Goal: Information Seeking & Learning: Learn about a topic

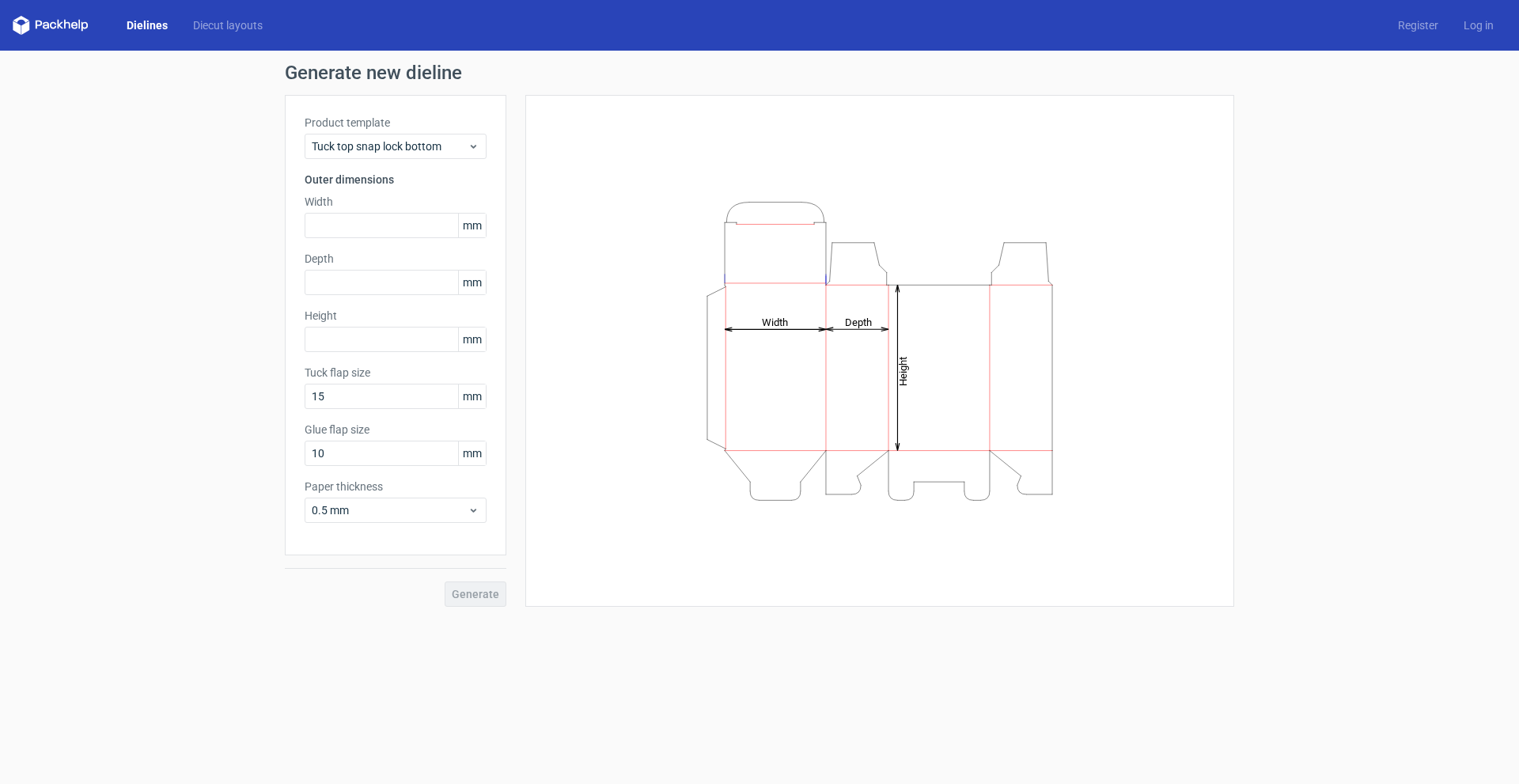
click at [478, 227] on span "mm" at bounding box center [472, 225] width 28 height 24
drag, startPoint x: 478, startPoint y: 227, endPoint x: 453, endPoint y: 227, distance: 25.0
click at [453, 227] on div "mm" at bounding box center [396, 225] width 182 height 25
click at [473, 225] on span "mm" at bounding box center [472, 225] width 28 height 24
click at [471, 224] on span "mm" at bounding box center [472, 225] width 28 height 24
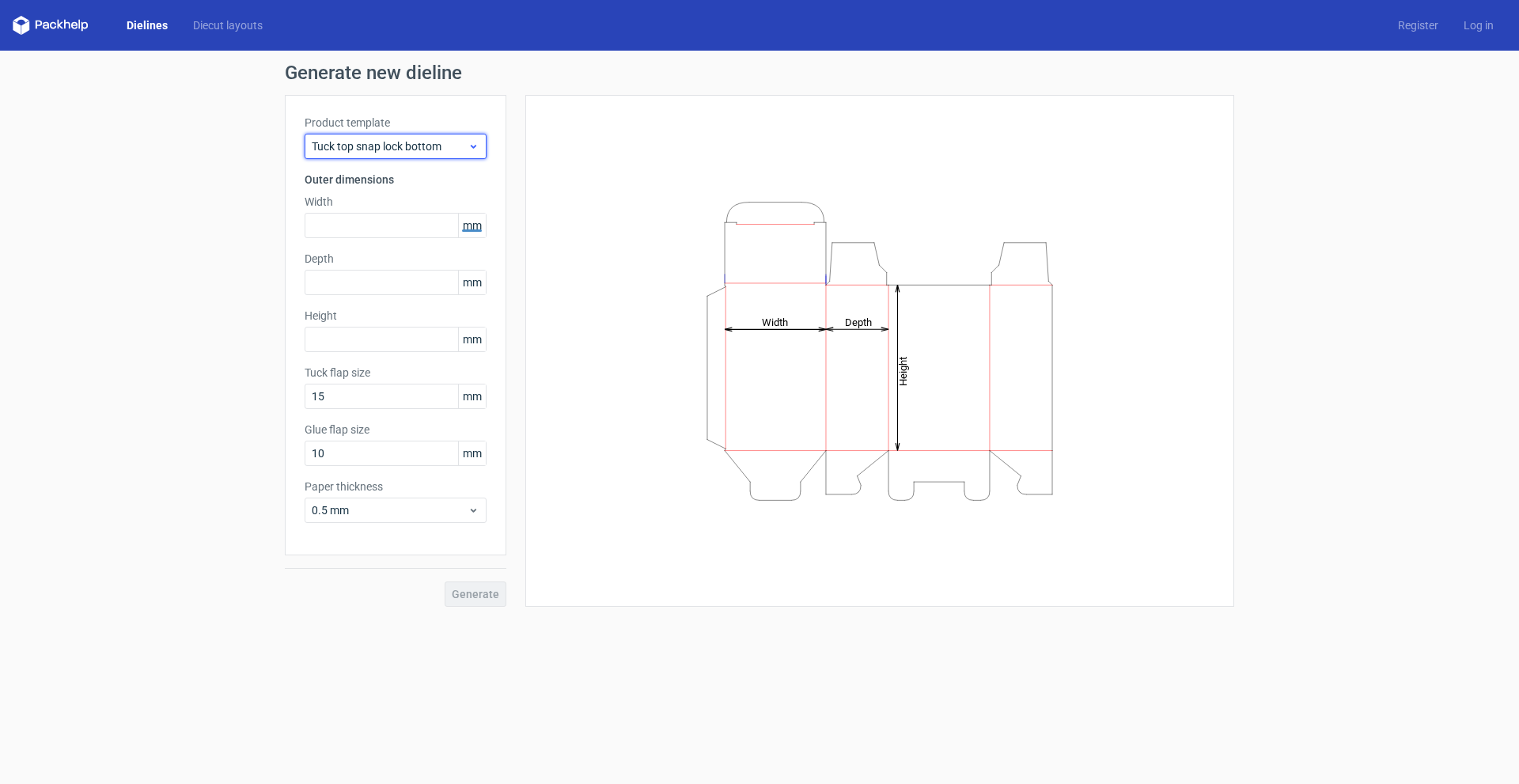
click at [459, 140] on span "Tuck top snap lock bottom" at bounding box center [389, 145] width 156 height 16
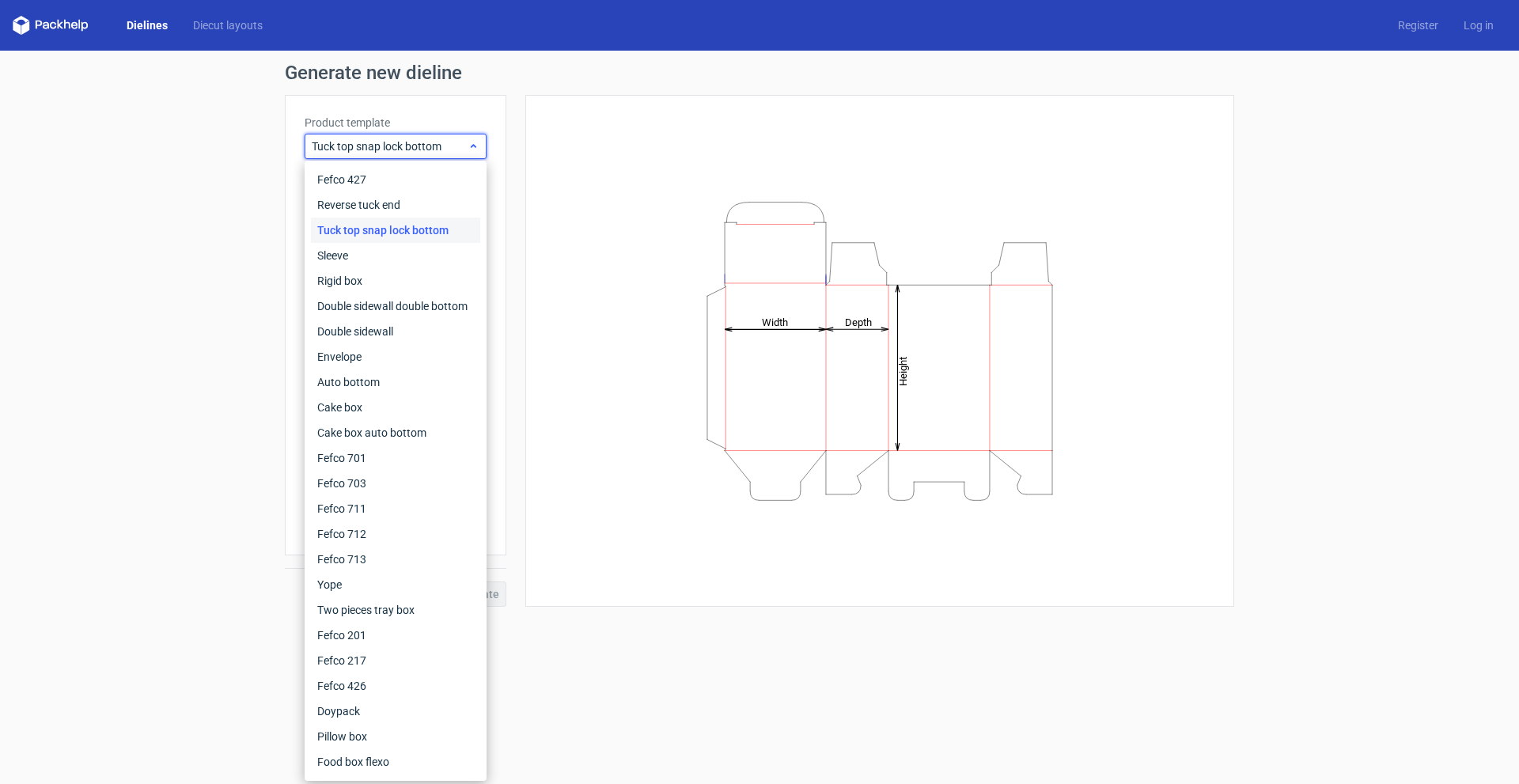
click at [459, 140] on span "Tuck top snap lock bottom" at bounding box center [389, 145] width 156 height 16
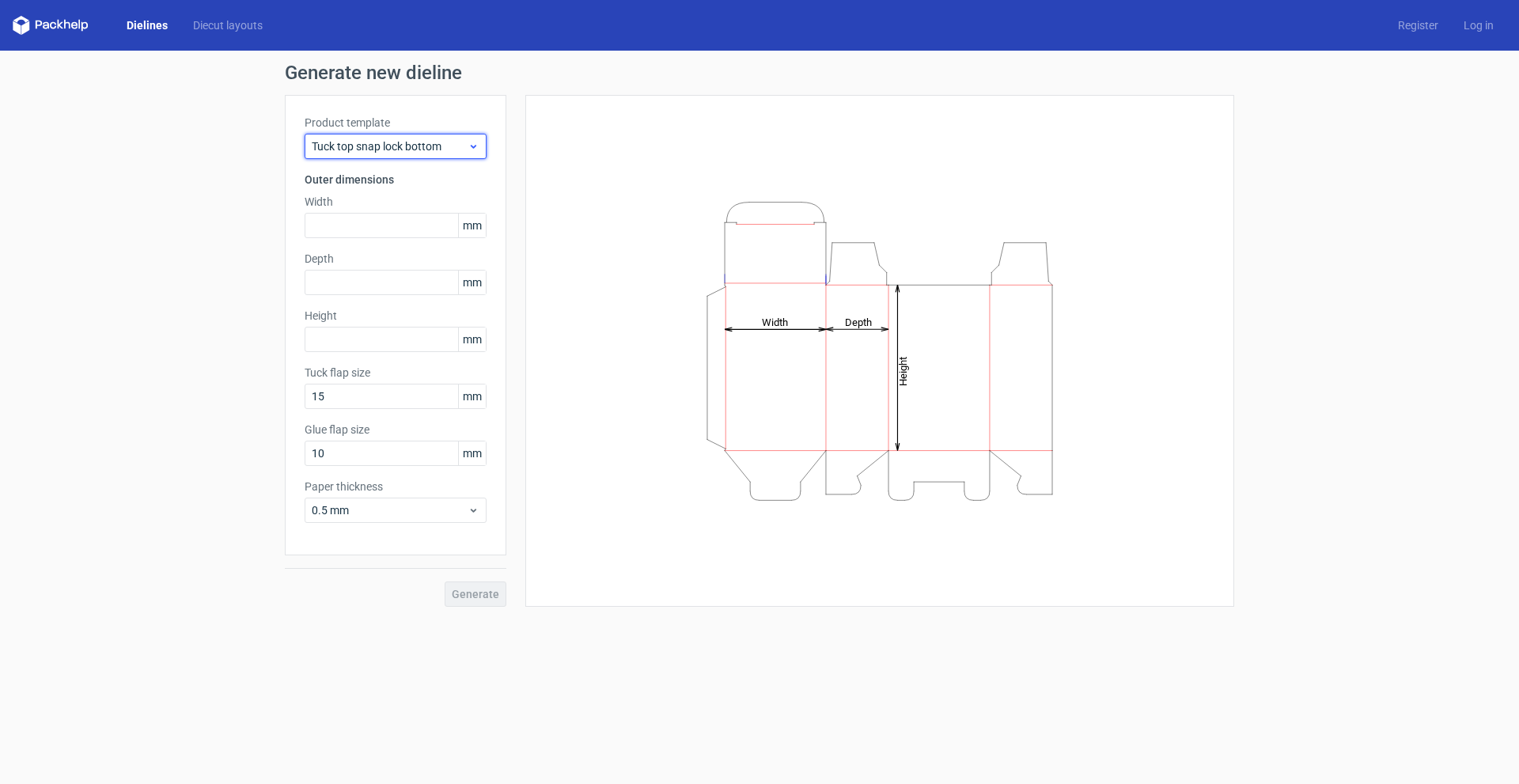
click at [459, 140] on span "Tuck top snap lock bottom" at bounding box center [389, 145] width 156 height 16
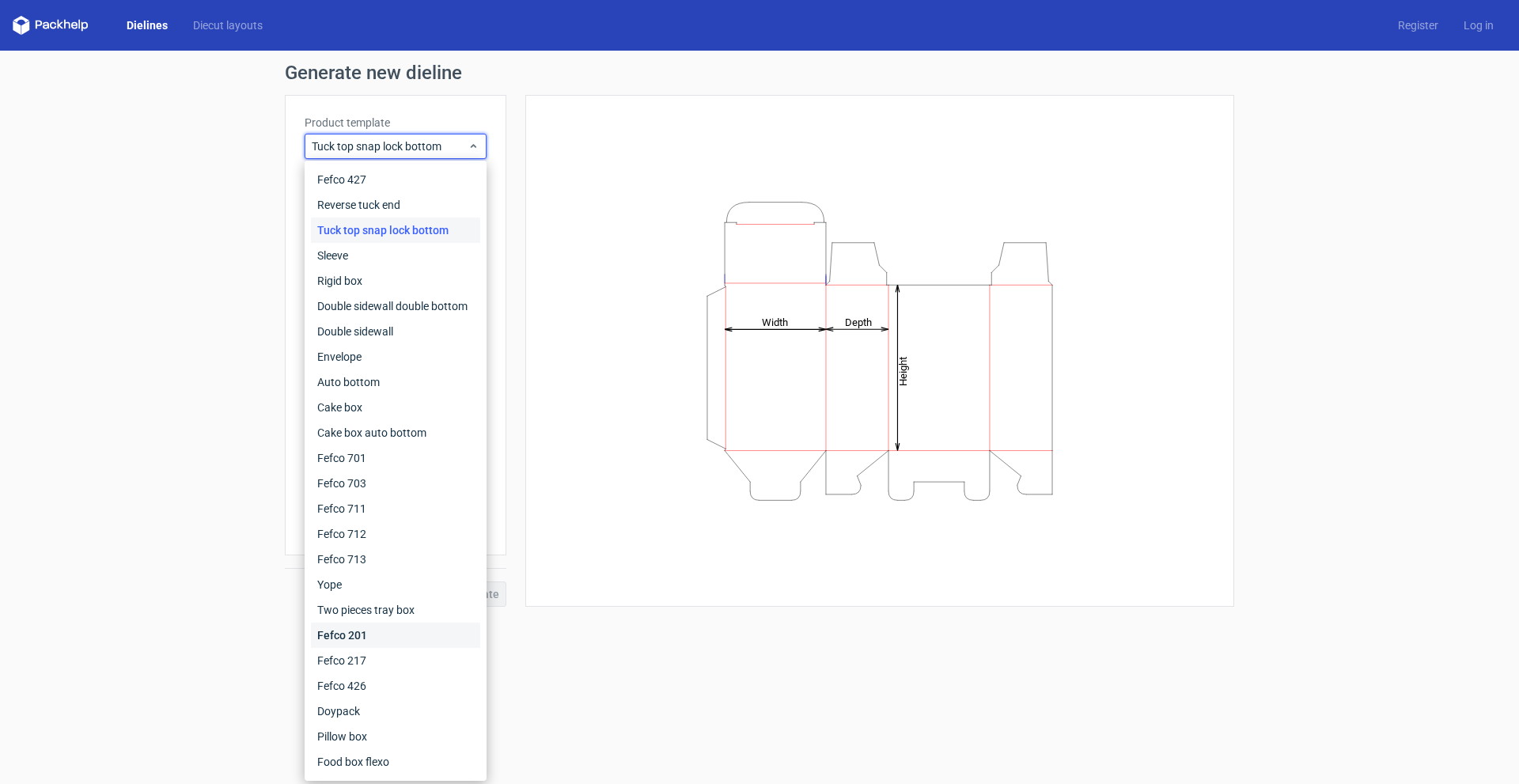
click at [357, 647] on div "Fefco 201" at bounding box center [396, 634] width 169 height 25
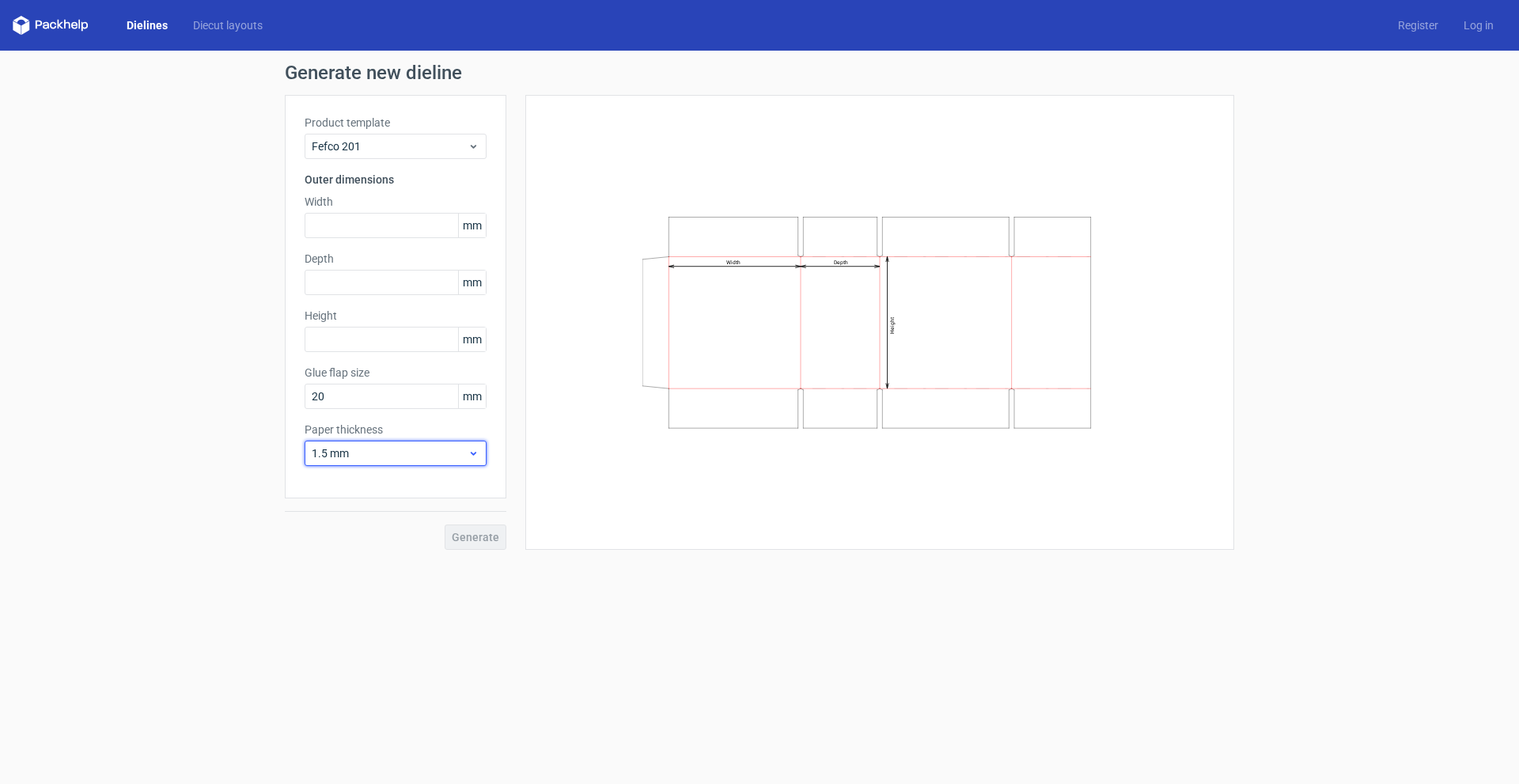
click at [435, 446] on span "1.5 mm" at bounding box center [389, 453] width 156 height 16
click at [432, 402] on input "20" at bounding box center [396, 396] width 182 height 25
click at [366, 217] on input "text" at bounding box center [396, 225] width 182 height 25
type input "34"
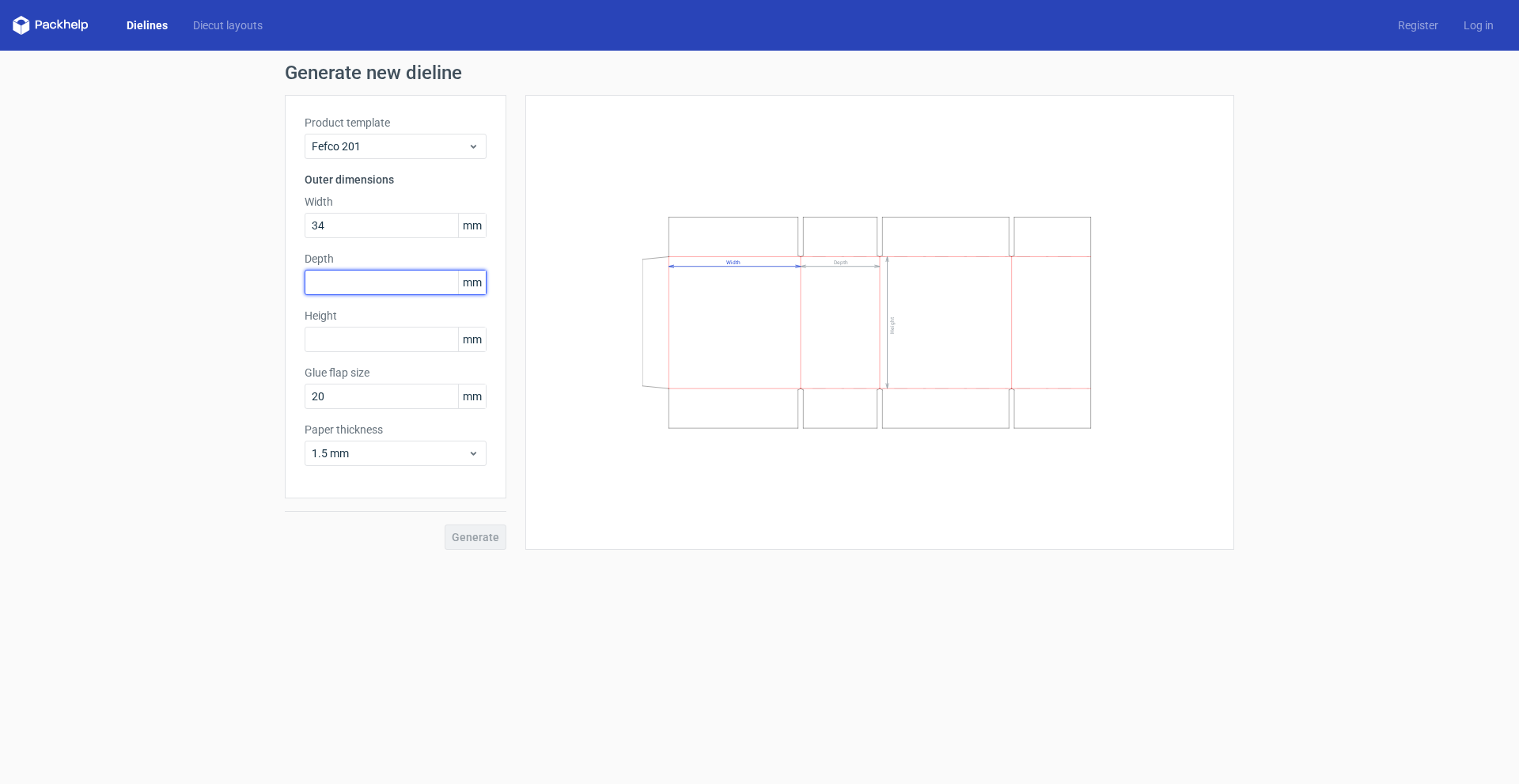
click at [365, 275] on input "text" at bounding box center [396, 282] width 182 height 25
type input "35"
click at [348, 317] on label "Height" at bounding box center [396, 315] width 182 height 16
click at [346, 338] on input "text" at bounding box center [396, 339] width 182 height 25
click at [346, 338] on input "35" at bounding box center [396, 339] width 182 height 25
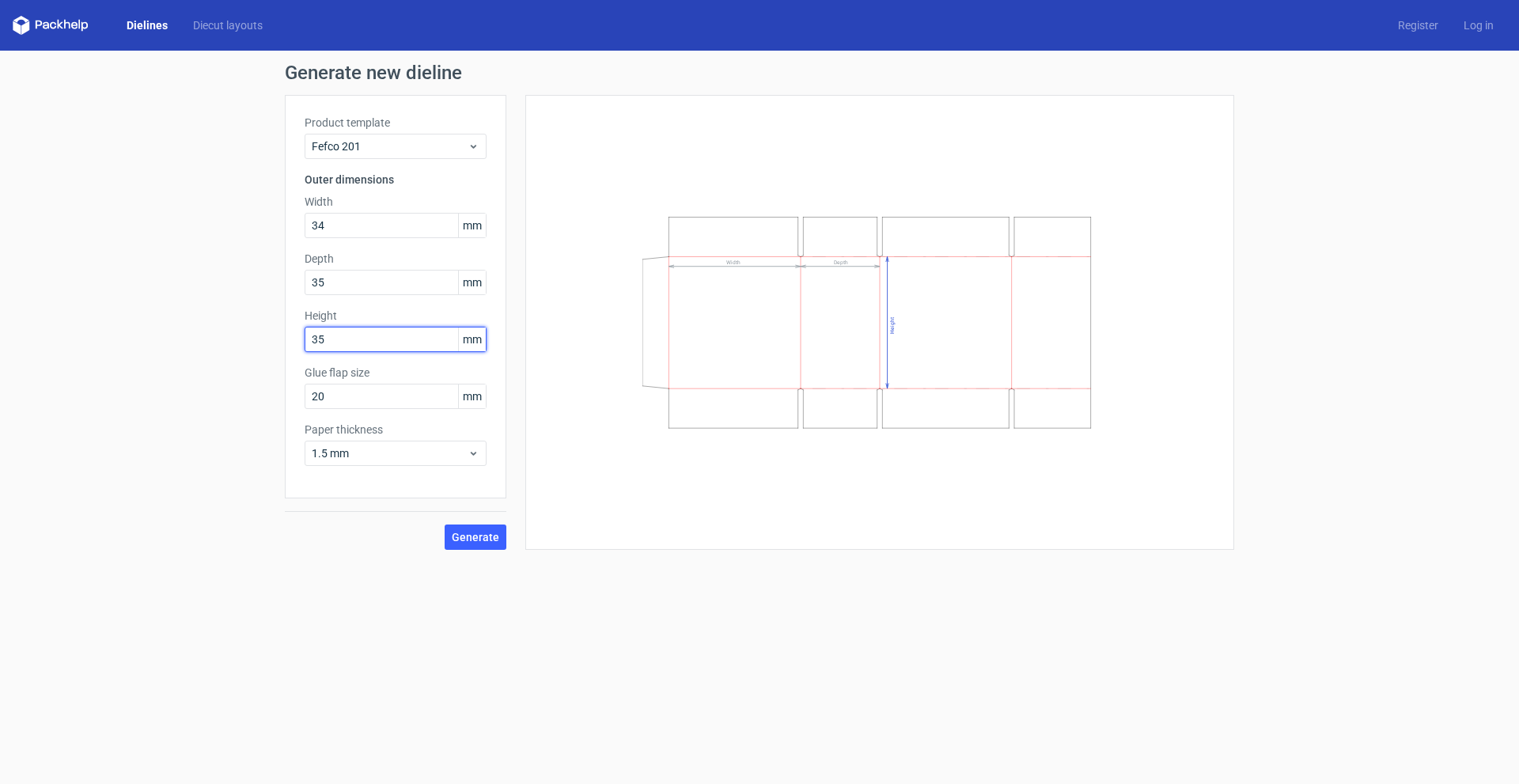
type input "35"
click at [471, 663] on form "Generate new dieline Product template Fefco 201 Outer dimensions Width 34 mm De…" at bounding box center [760, 417] width 1519 height 733
click at [379, 145] on span "Fefco 201" at bounding box center [389, 145] width 156 height 16
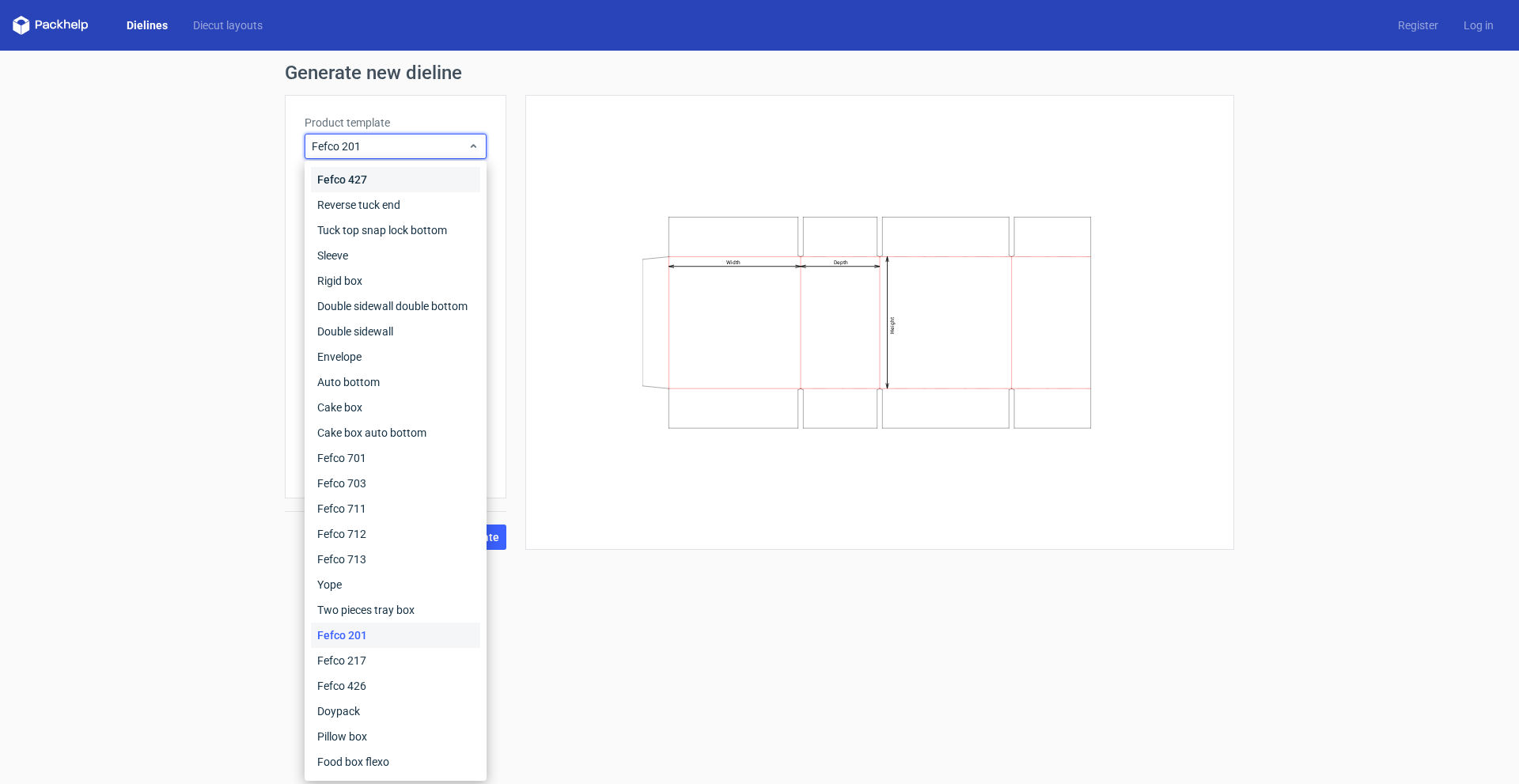
click at [383, 170] on div "Fefco 427" at bounding box center [396, 179] width 169 height 25
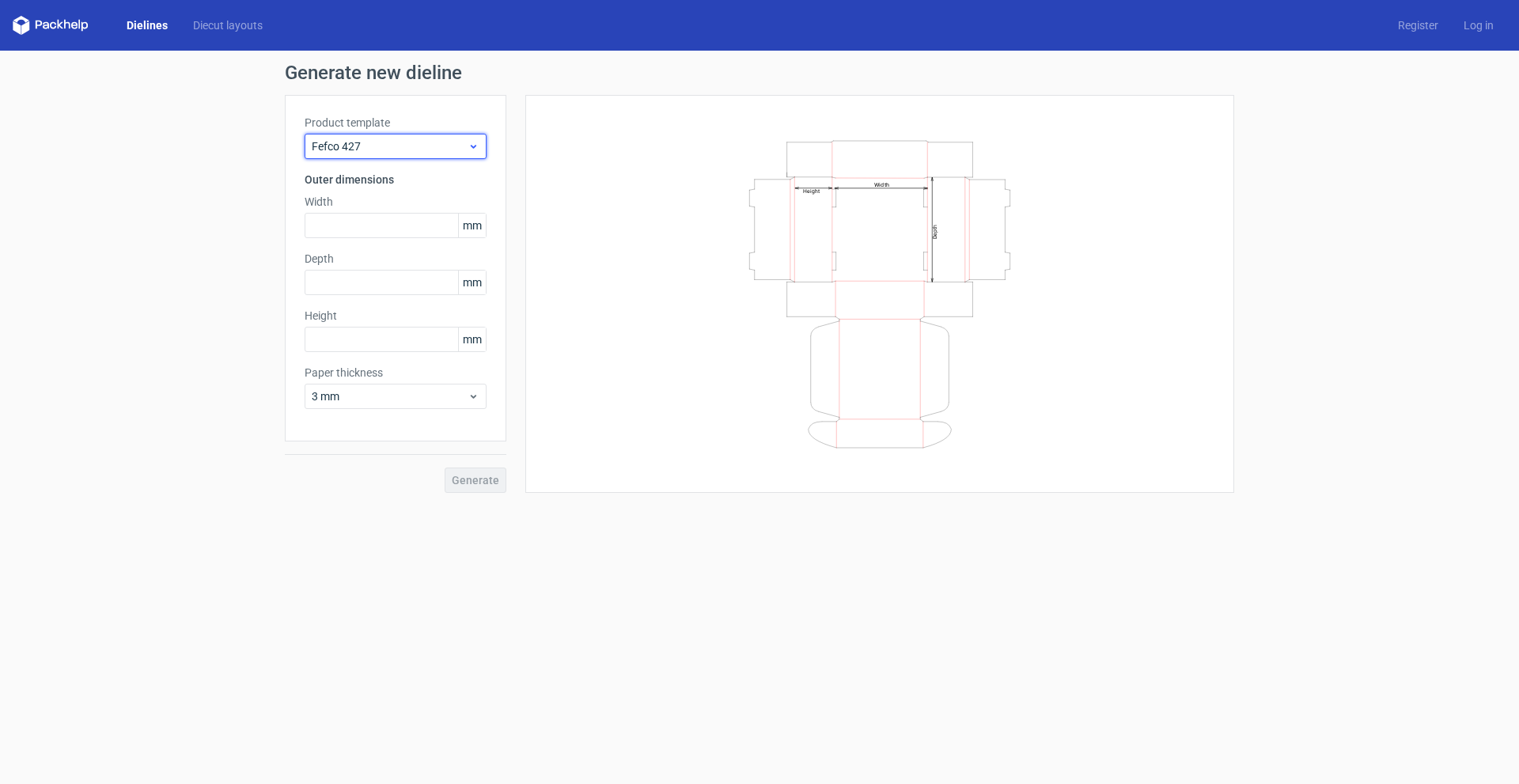
click at [432, 148] on span "Fefco 427" at bounding box center [389, 145] width 156 height 16
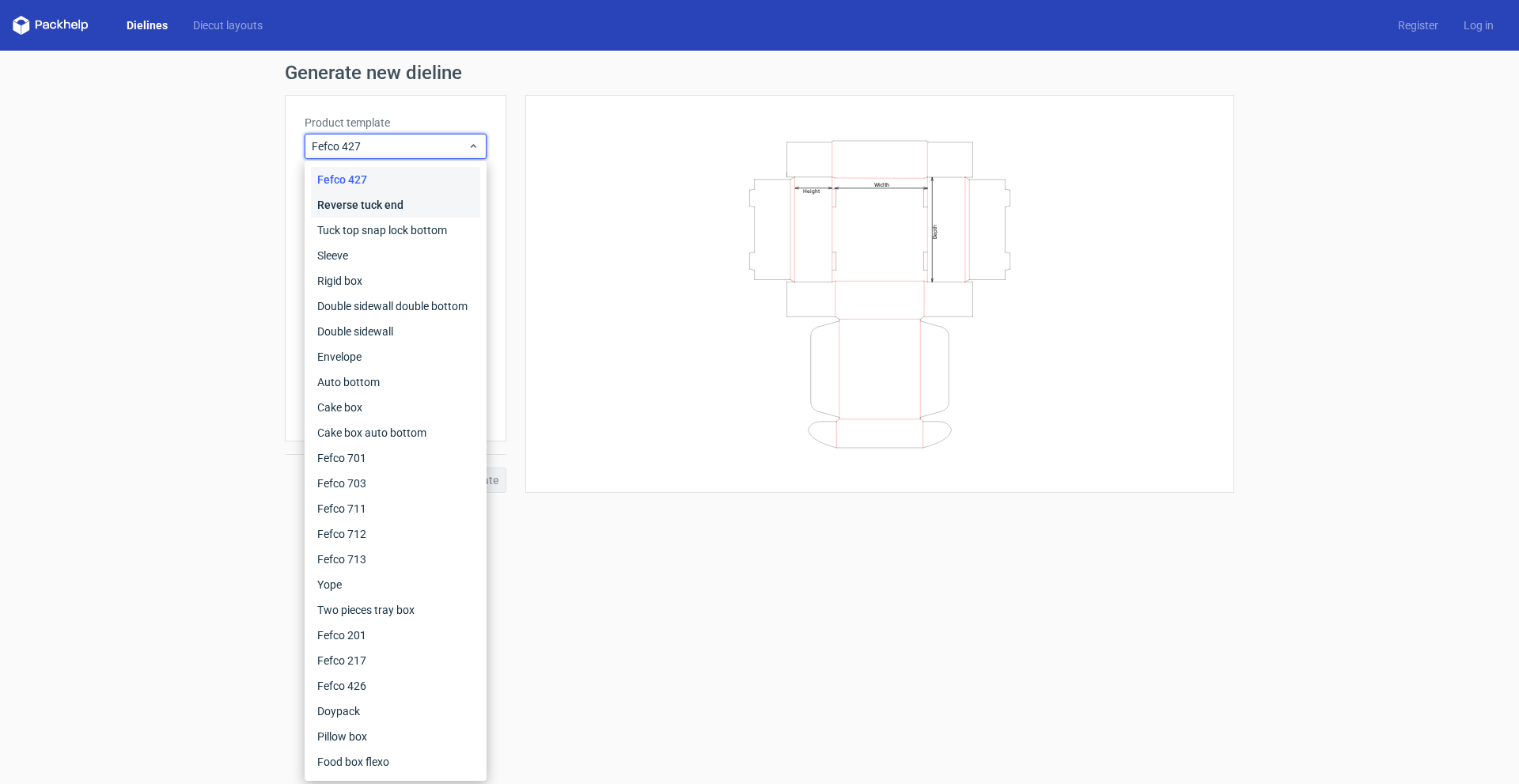
click at [418, 203] on div "Reverse tuck end" at bounding box center [396, 204] width 169 height 25
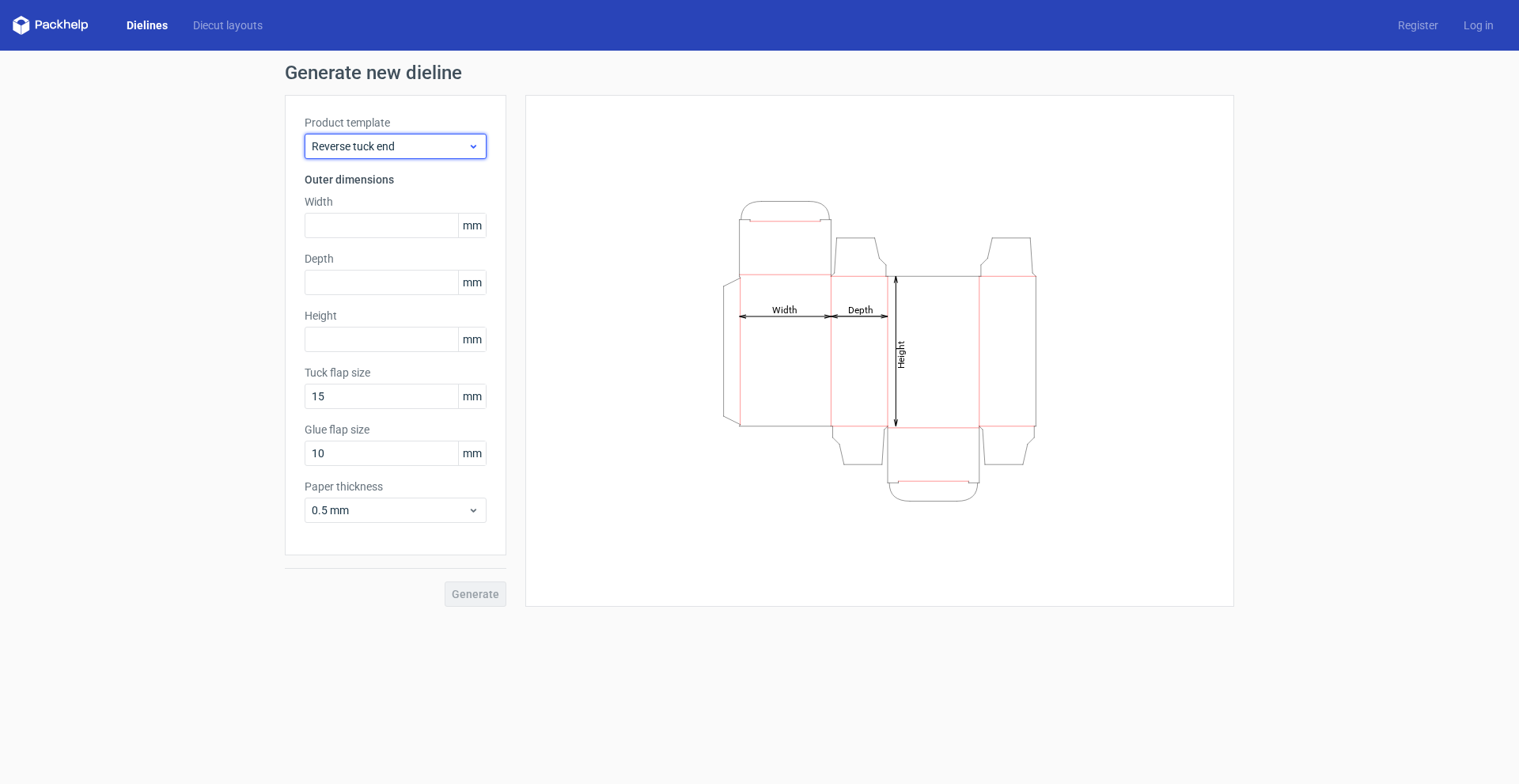
click at [437, 144] on span "Reverse tuck end" at bounding box center [389, 145] width 156 height 16
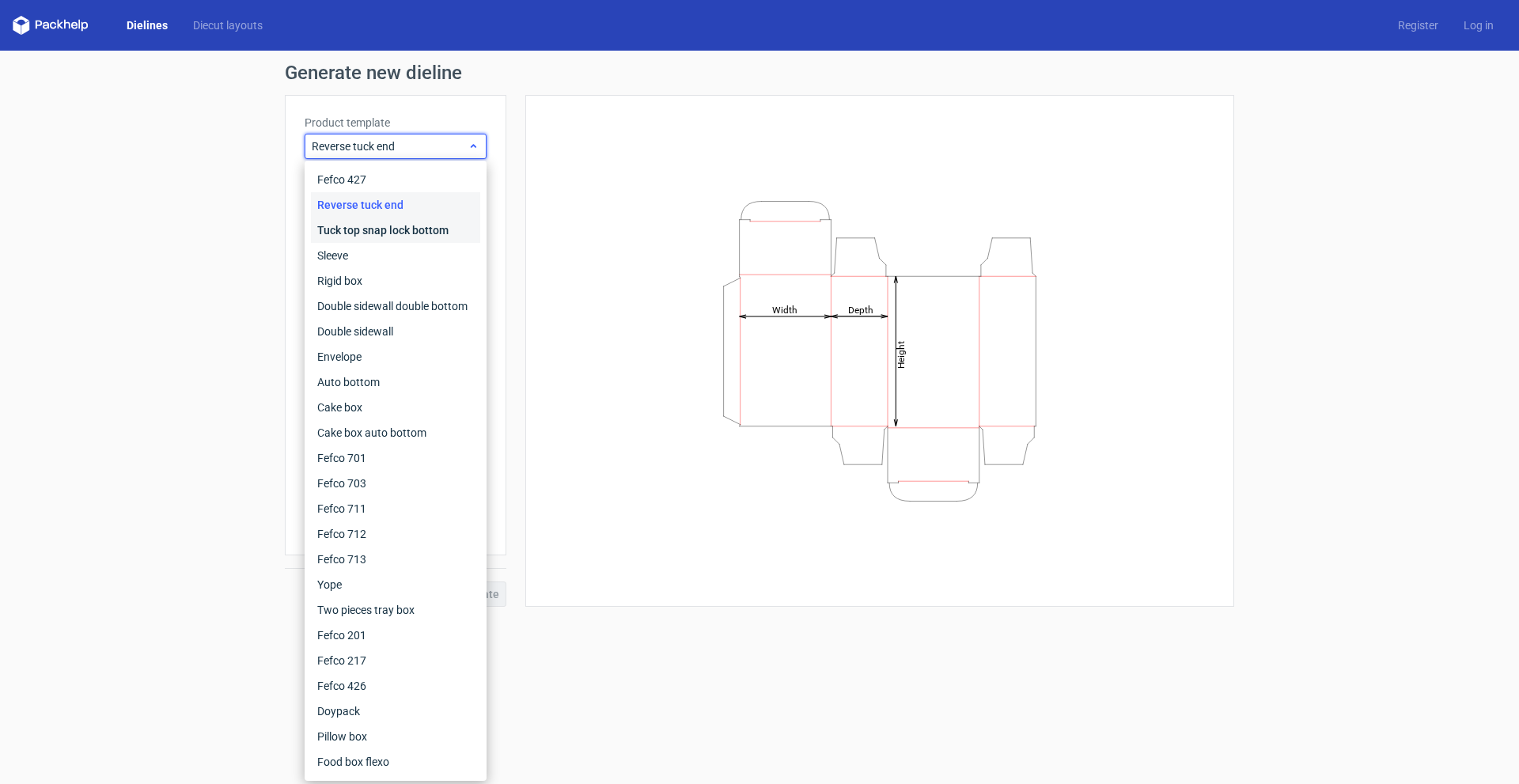
click at [431, 221] on div "Tuck top snap lock bottom" at bounding box center [396, 229] width 169 height 25
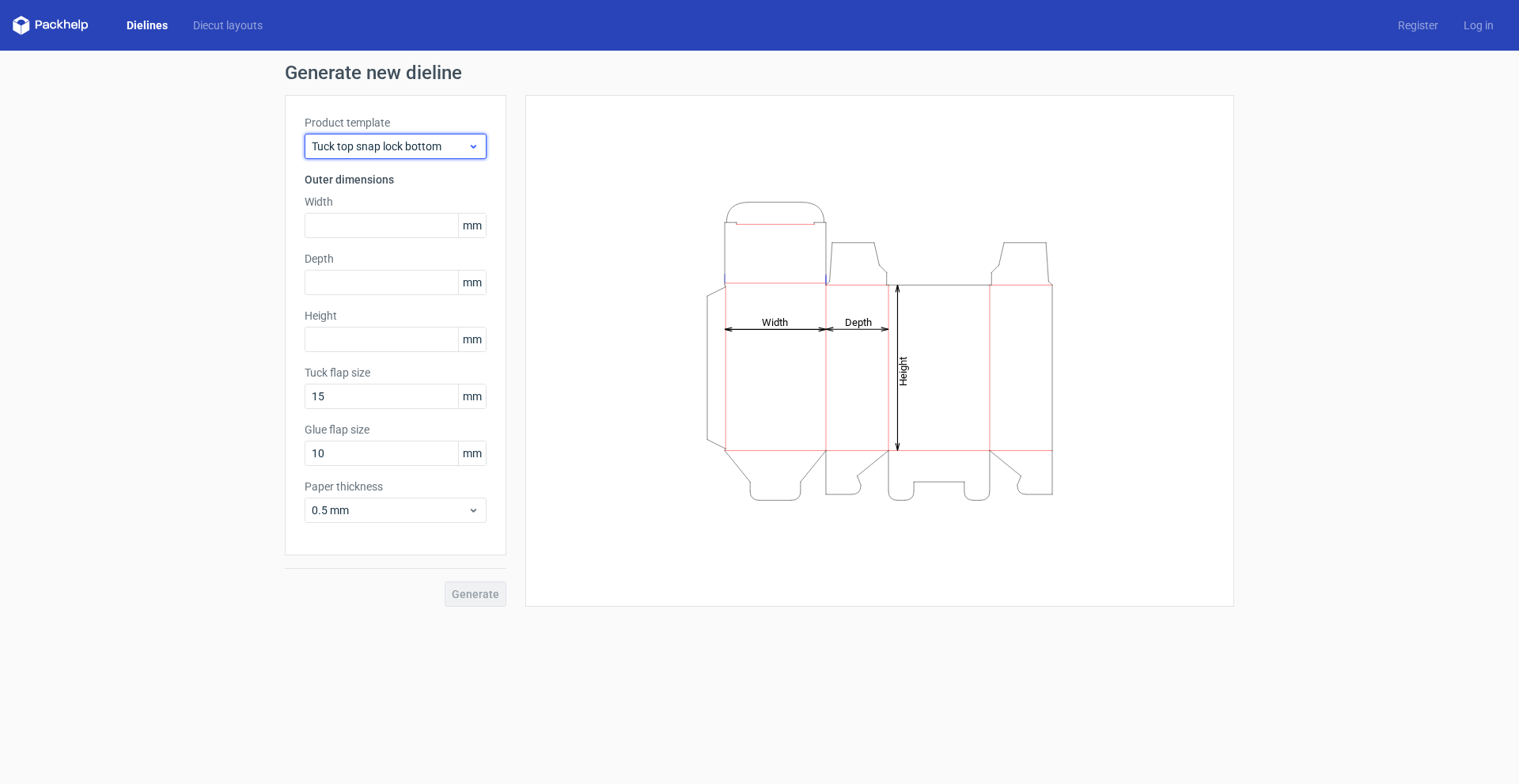
click at [427, 155] on div "Tuck top snap lock bottom" at bounding box center [396, 145] width 182 height 25
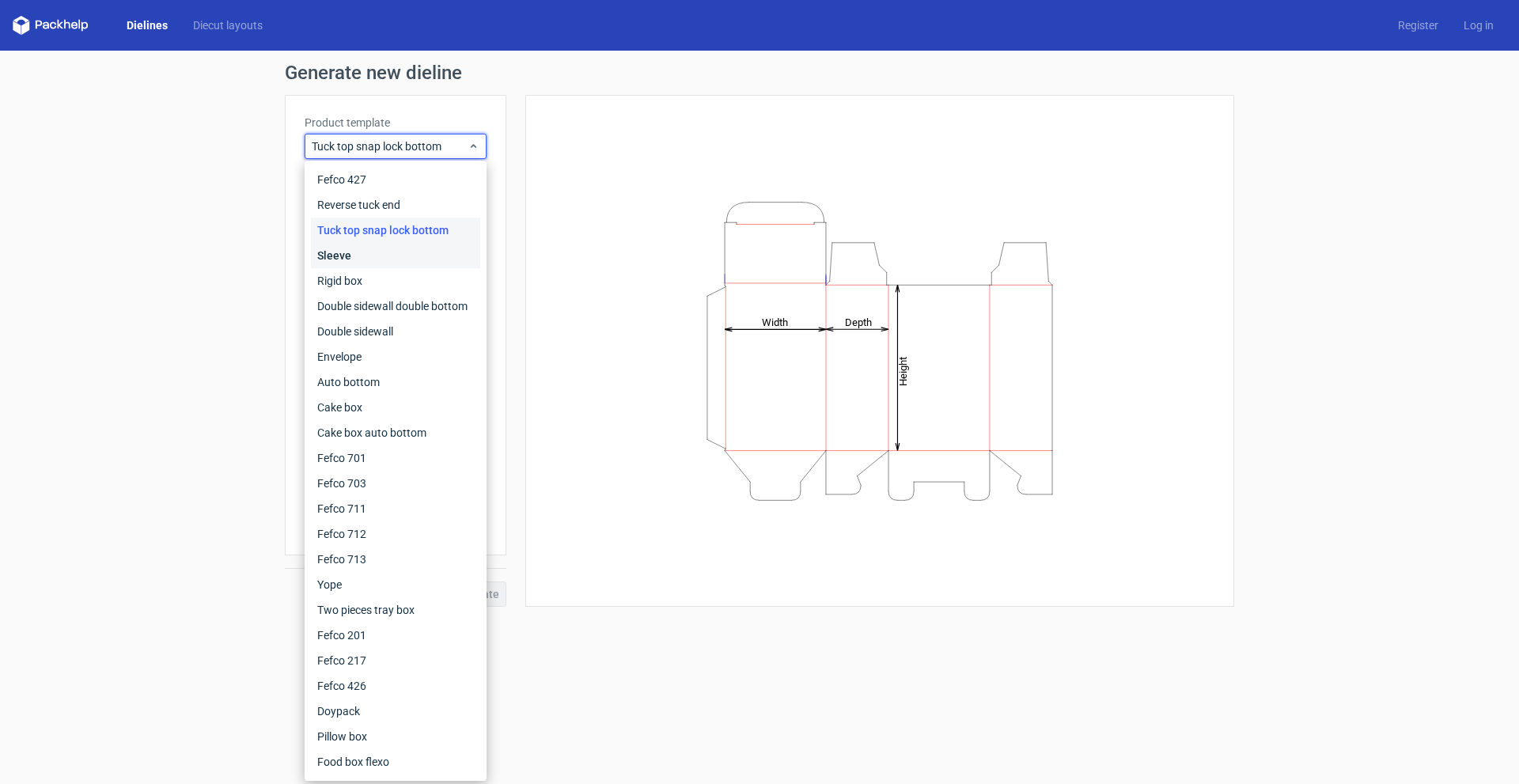
click at [423, 256] on div "Sleeve" at bounding box center [396, 255] width 169 height 25
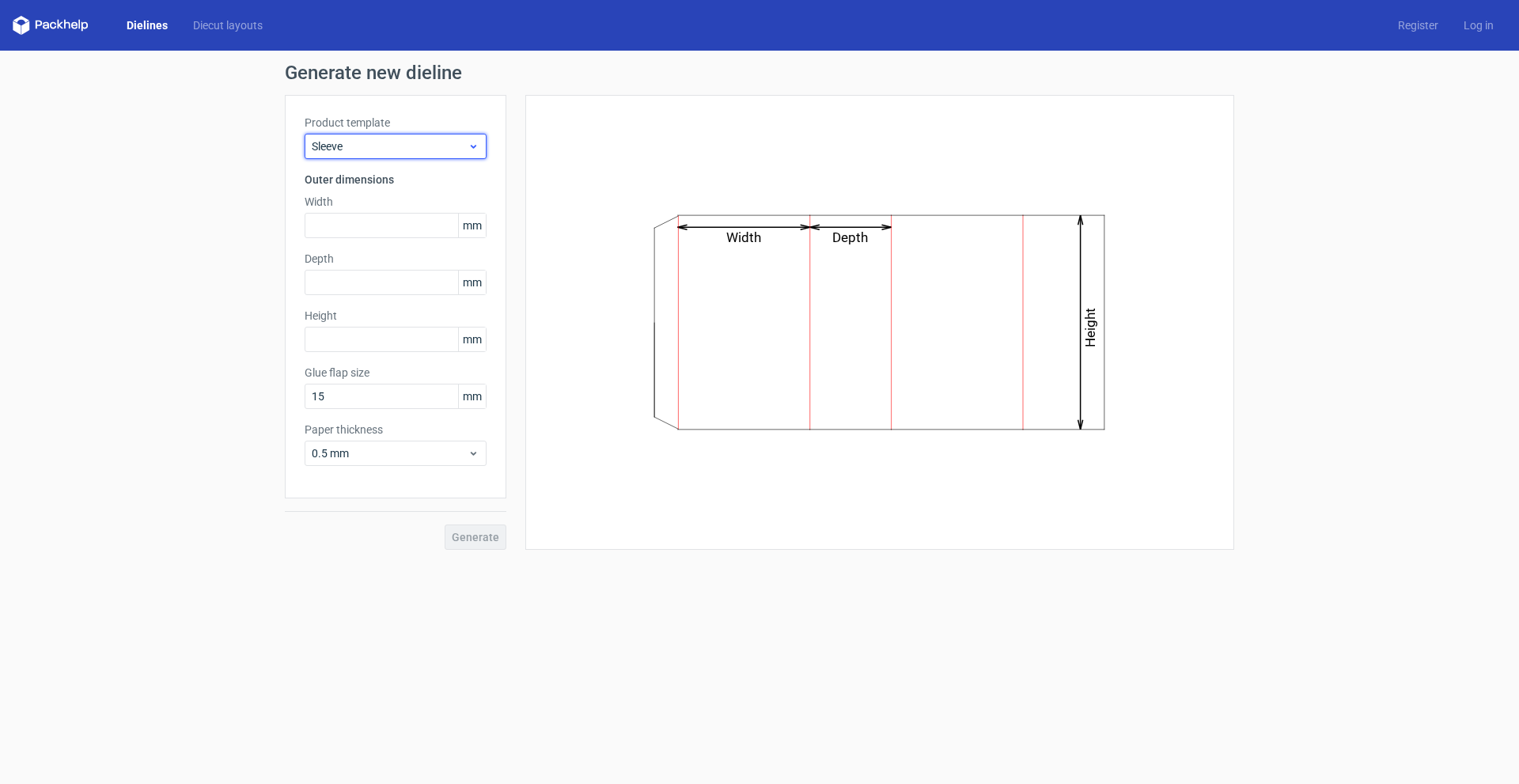
click at [423, 149] on span "Sleeve" at bounding box center [389, 145] width 156 height 16
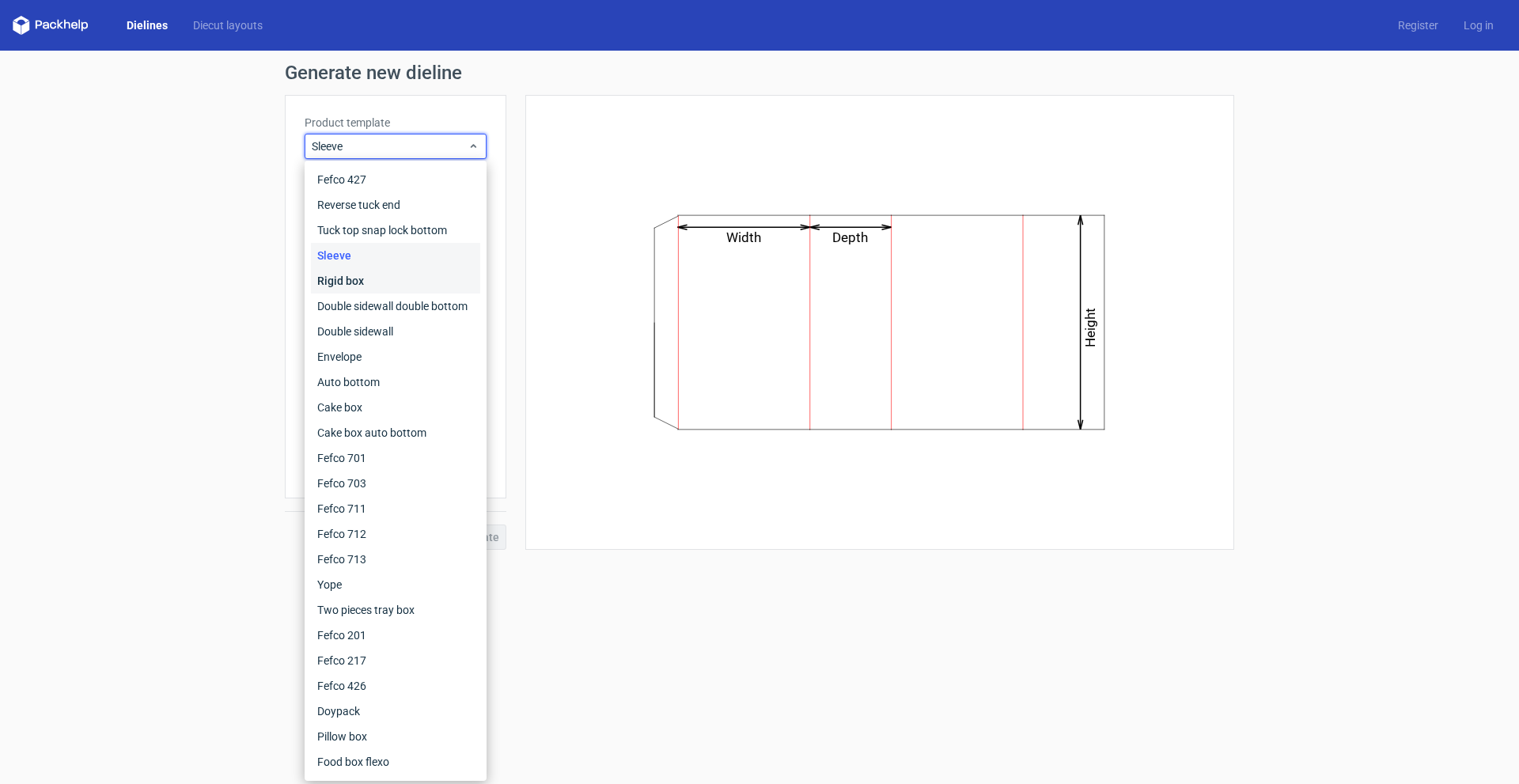
click at [413, 271] on div "Rigid box" at bounding box center [396, 280] width 169 height 25
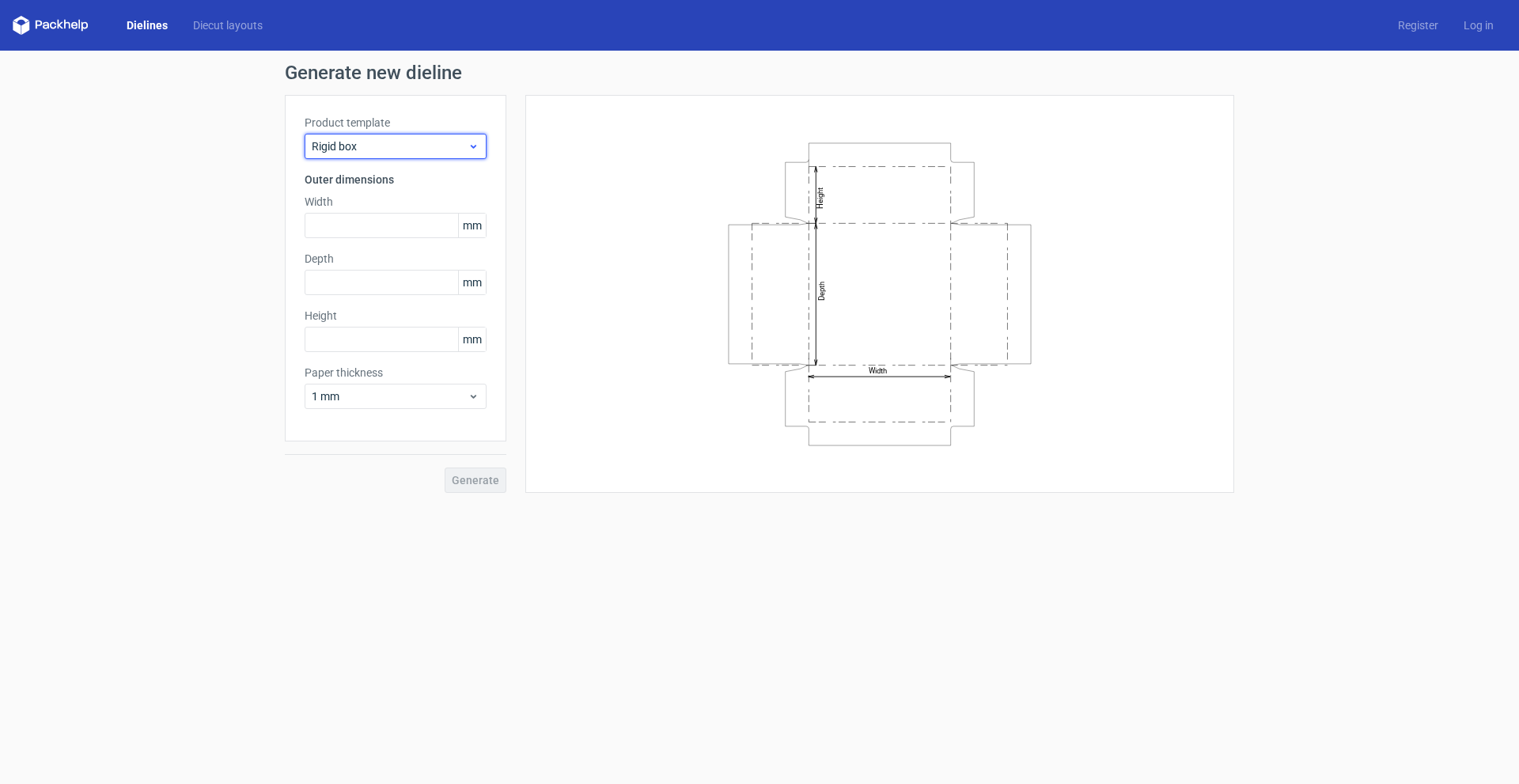
click at [458, 139] on span "Rigid box" at bounding box center [389, 145] width 156 height 16
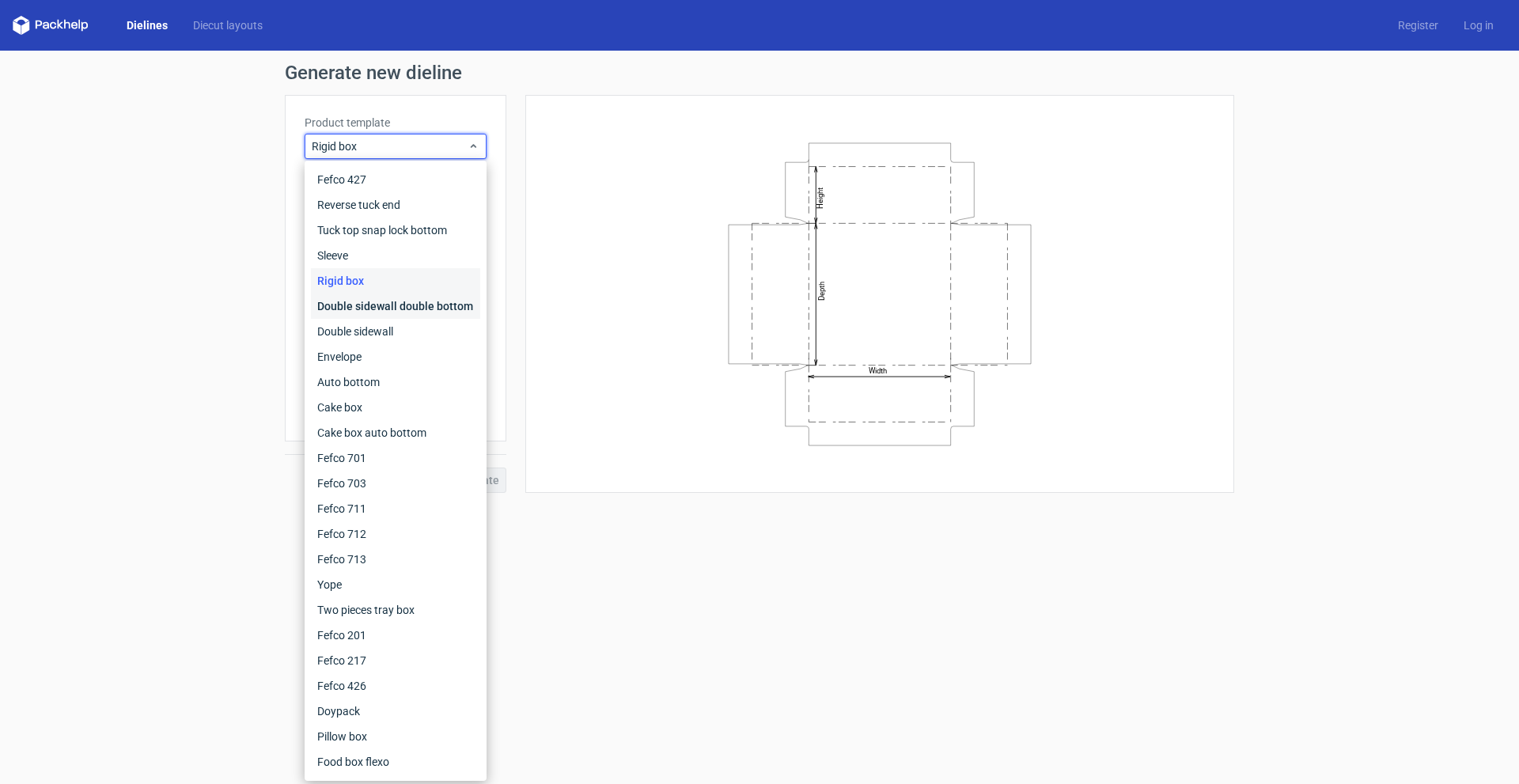
click at [411, 297] on div "Double sidewall double bottom" at bounding box center [396, 306] width 169 height 25
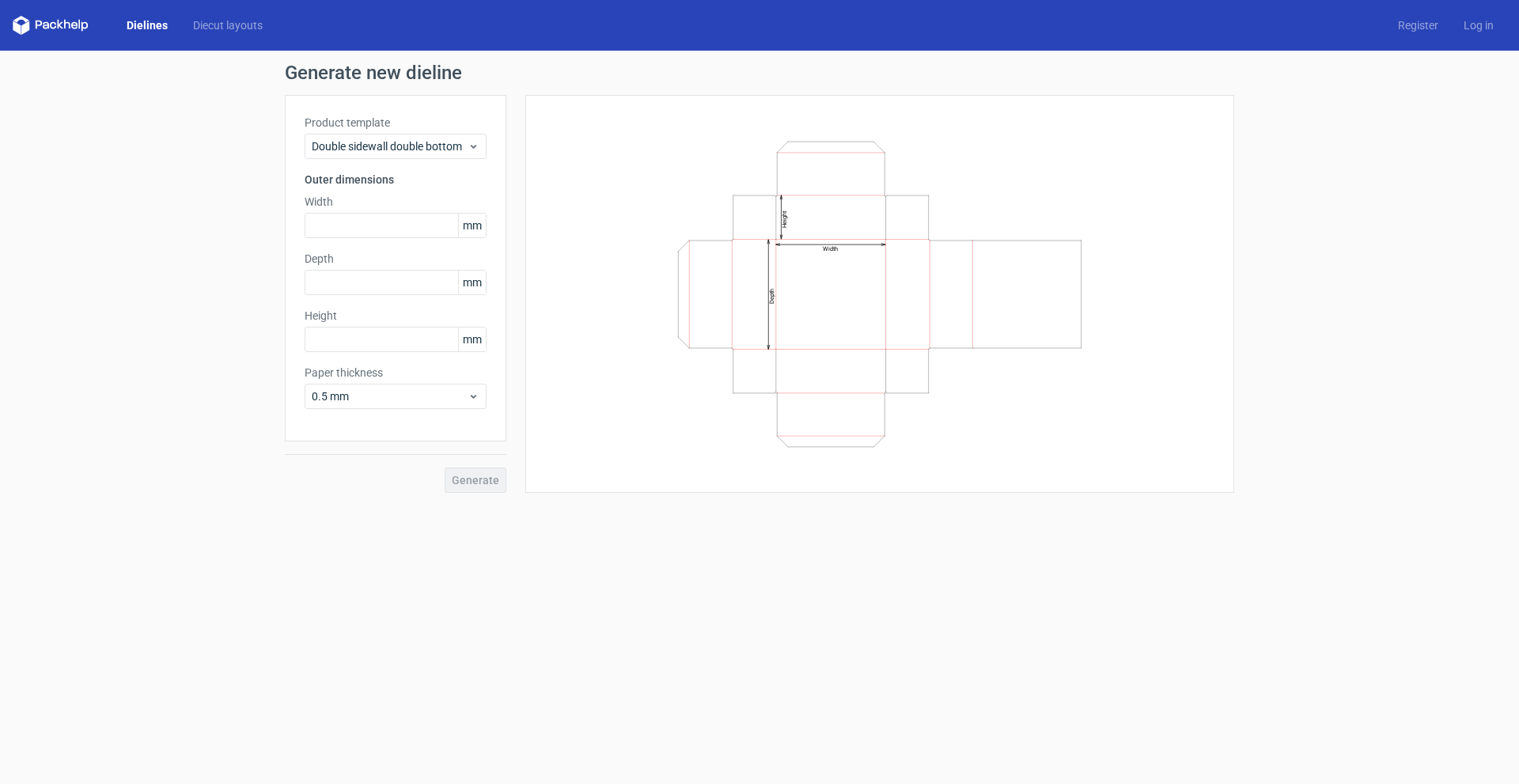
click at [430, 132] on div "Product template Double sidewall double bottom" at bounding box center [396, 137] width 182 height 44
click at [433, 141] on span "Double sidewall double bottom" at bounding box center [389, 145] width 156 height 16
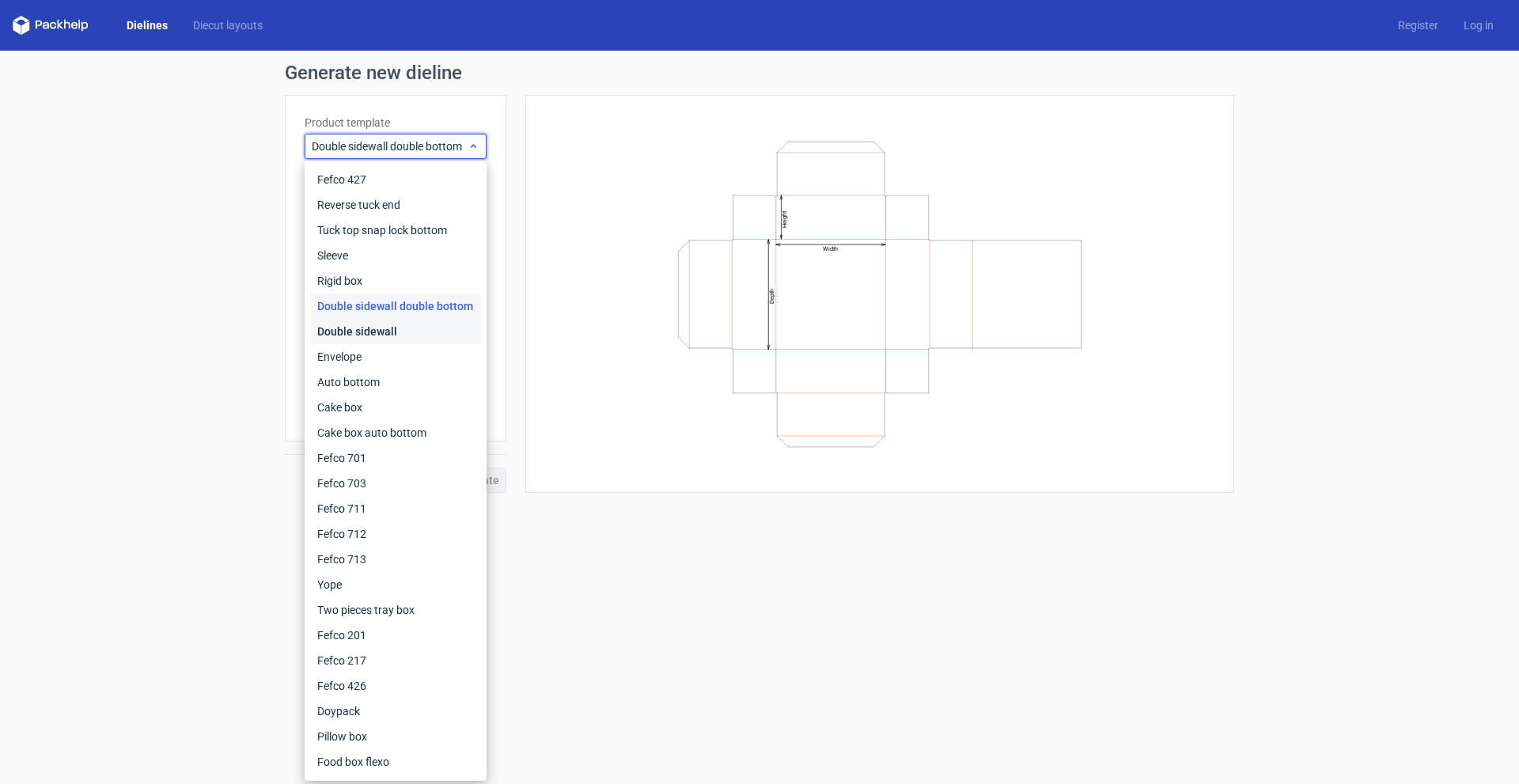
click at [417, 335] on div "Double sidewall" at bounding box center [396, 330] width 169 height 25
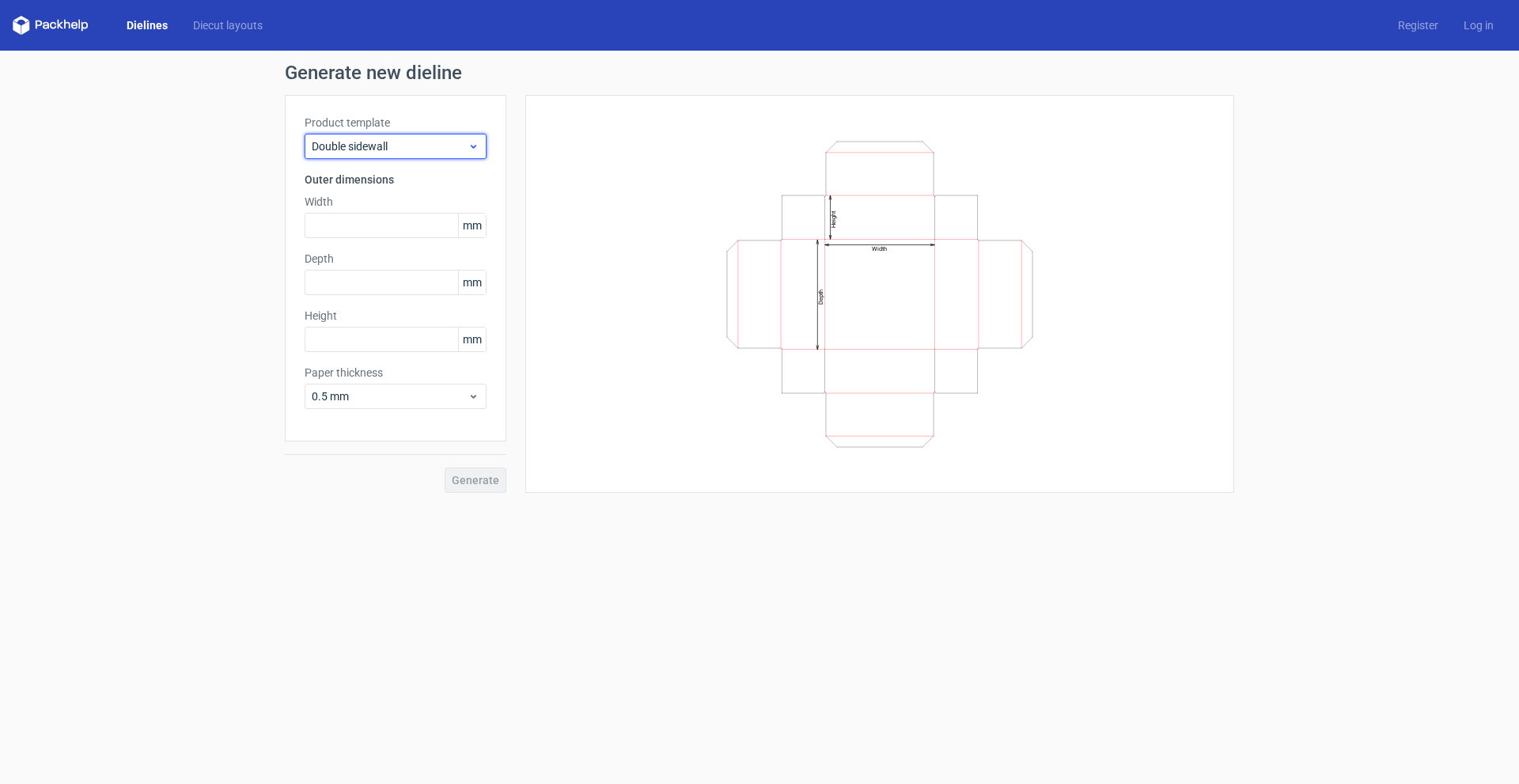
click at [432, 150] on span "Double sidewall" at bounding box center [389, 145] width 156 height 16
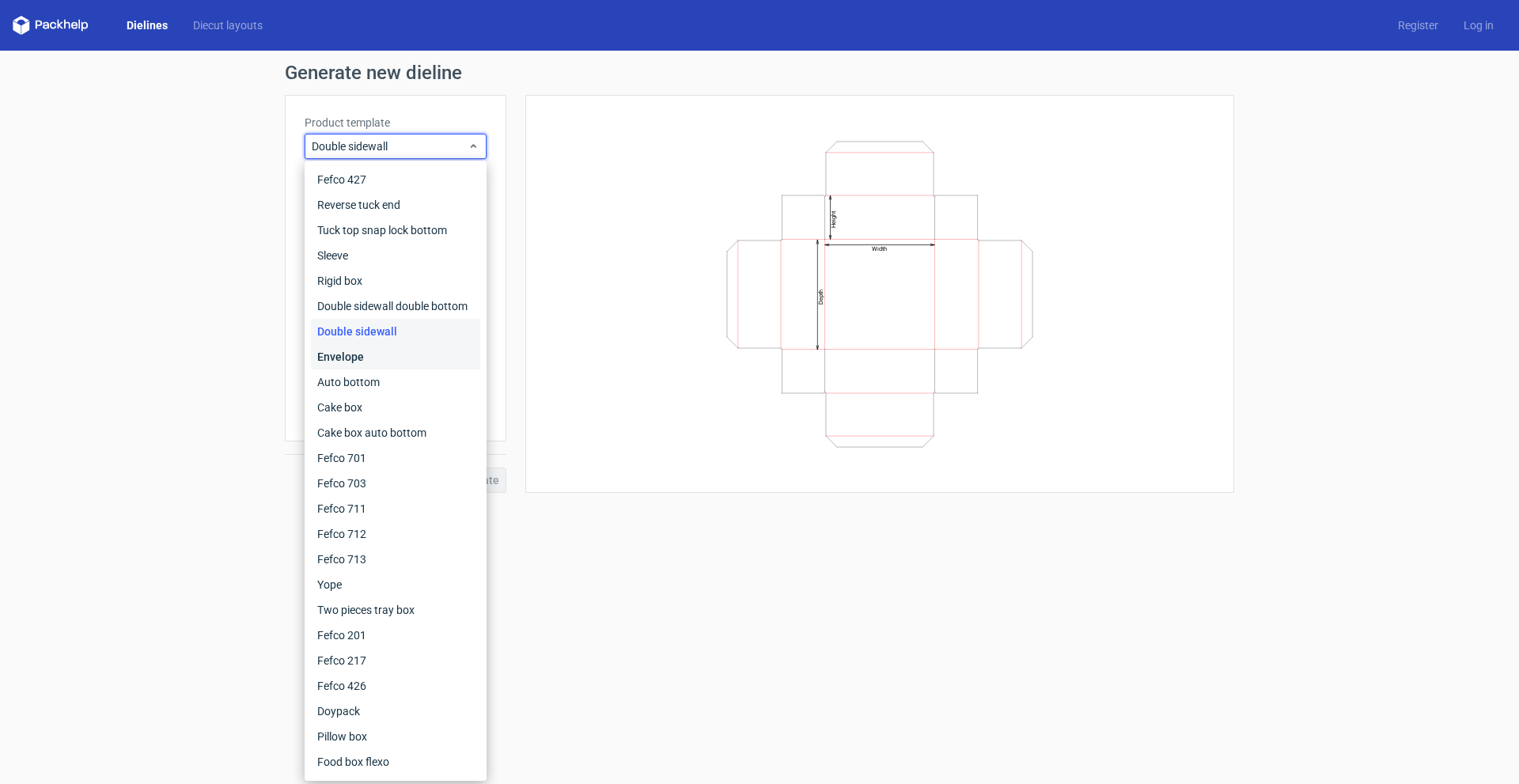
click at [413, 358] on div "Envelope" at bounding box center [396, 356] width 169 height 25
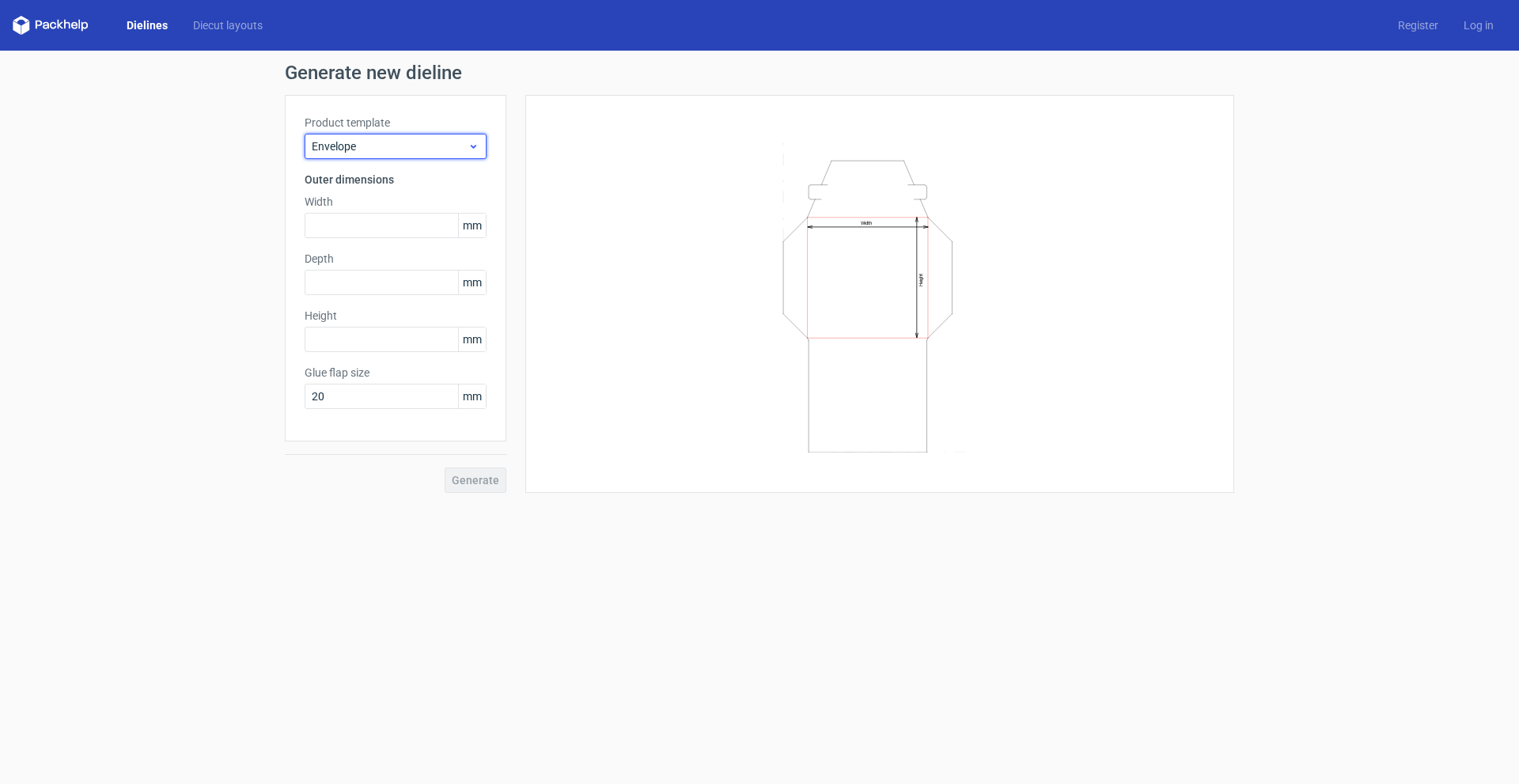
click at [448, 140] on span "Envelope" at bounding box center [389, 145] width 156 height 16
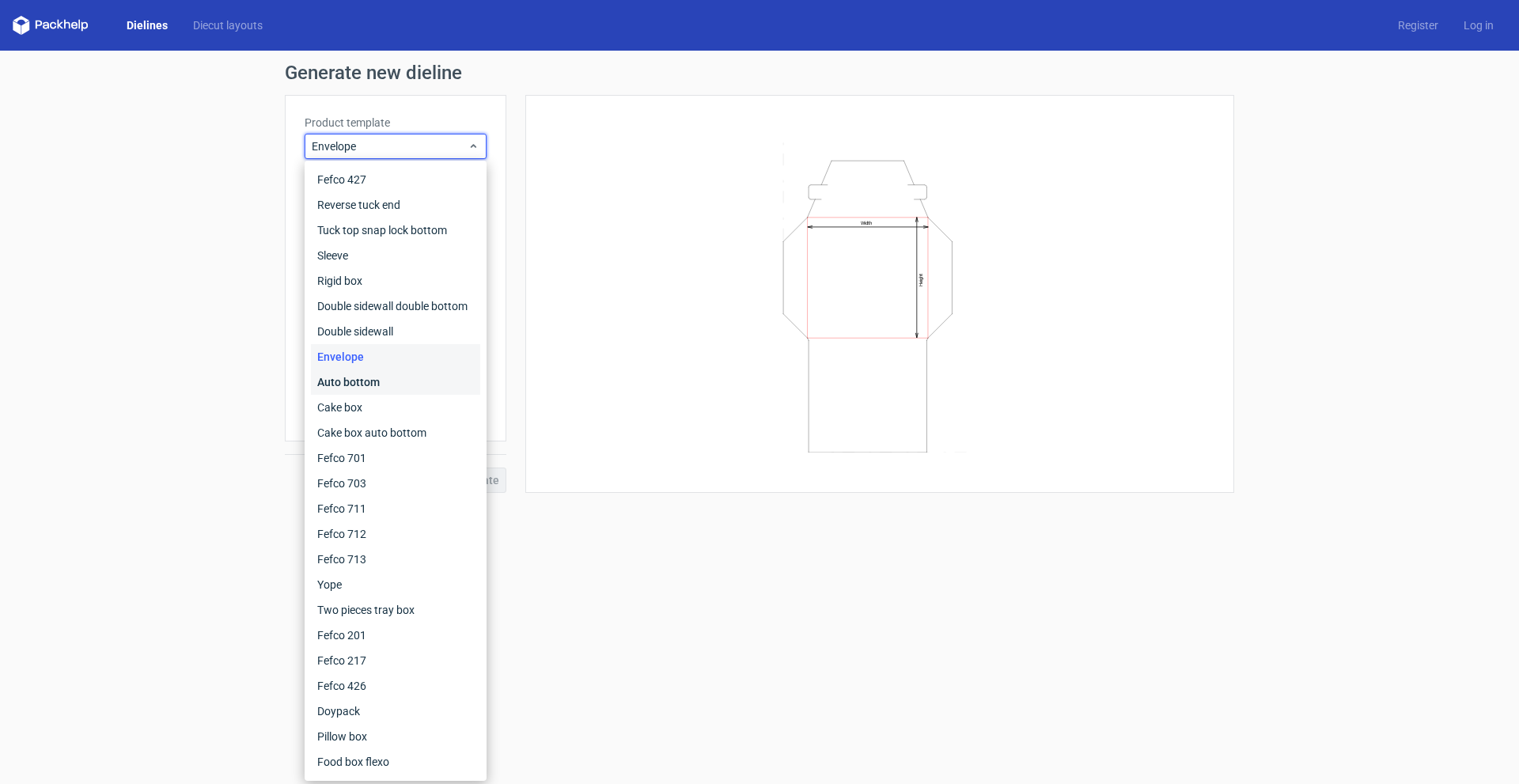
click at [386, 379] on div "Auto bottom" at bounding box center [396, 381] width 169 height 25
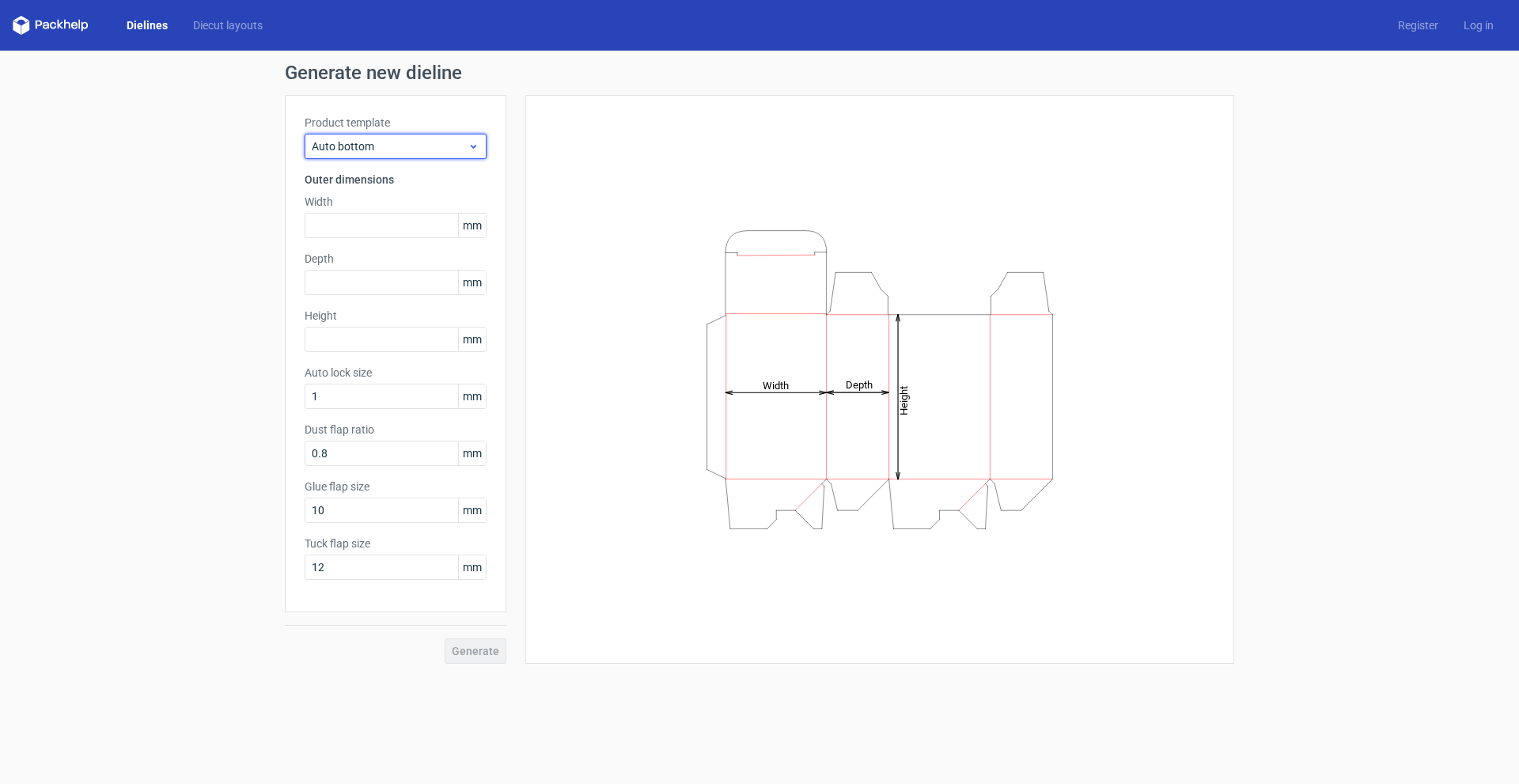
click at [418, 146] on span "Auto bottom" at bounding box center [389, 145] width 156 height 16
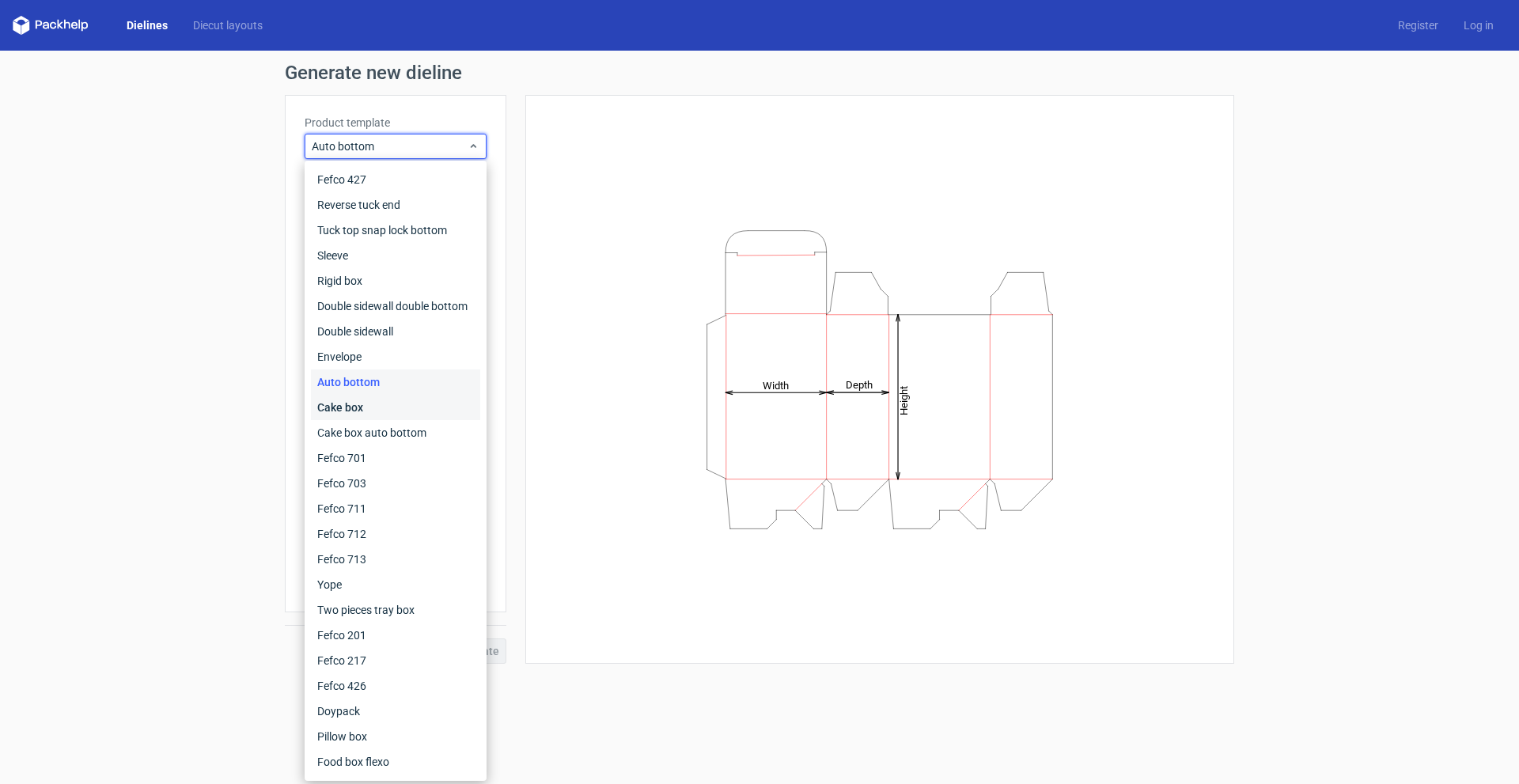
click at [400, 405] on div "Cake box" at bounding box center [396, 407] width 169 height 25
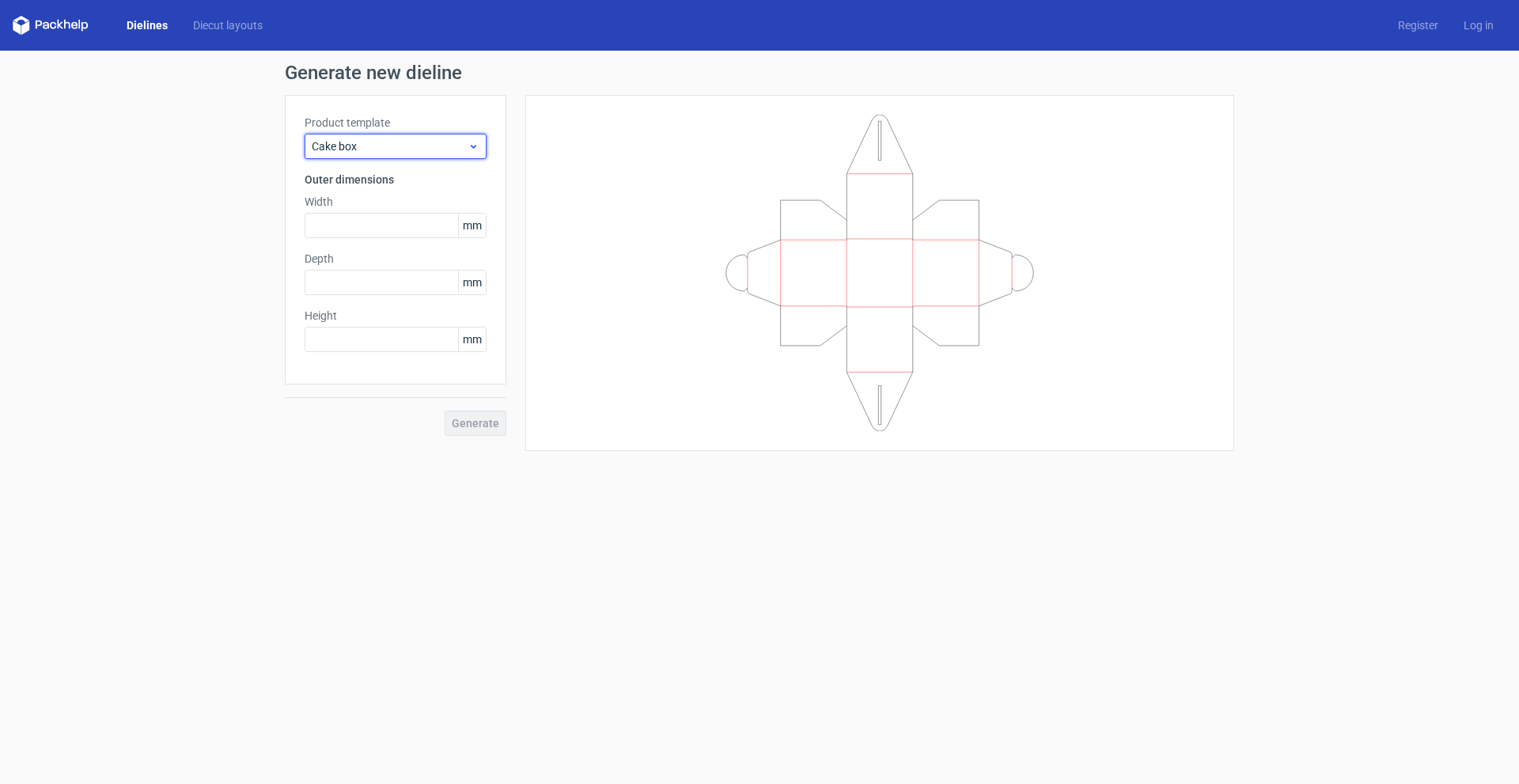
click at [394, 156] on div "Cake box" at bounding box center [396, 145] width 182 height 25
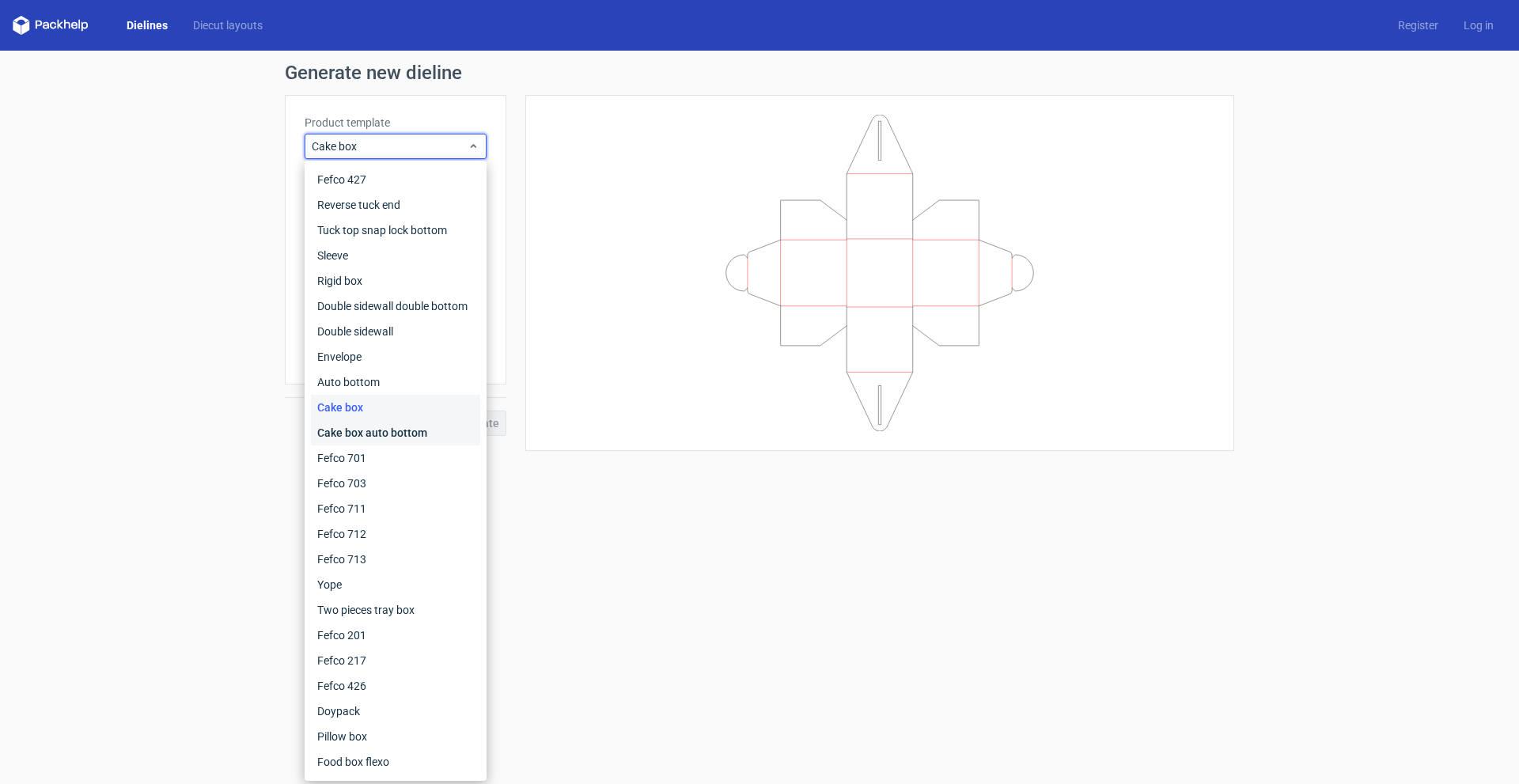
click at [407, 435] on div "Cake box auto bottom" at bounding box center [396, 432] width 169 height 25
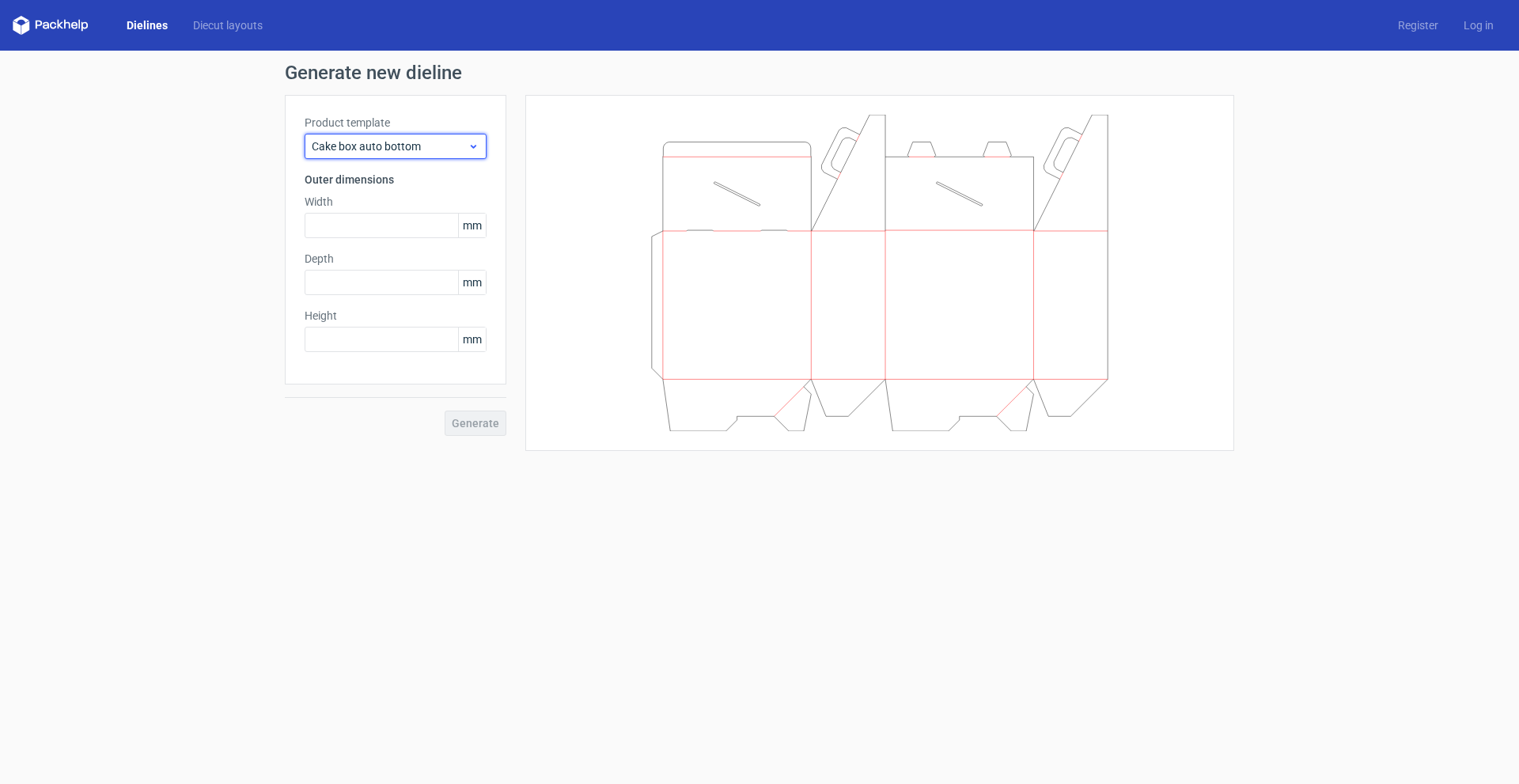
click at [429, 144] on span "Cake box auto bottom" at bounding box center [389, 145] width 156 height 16
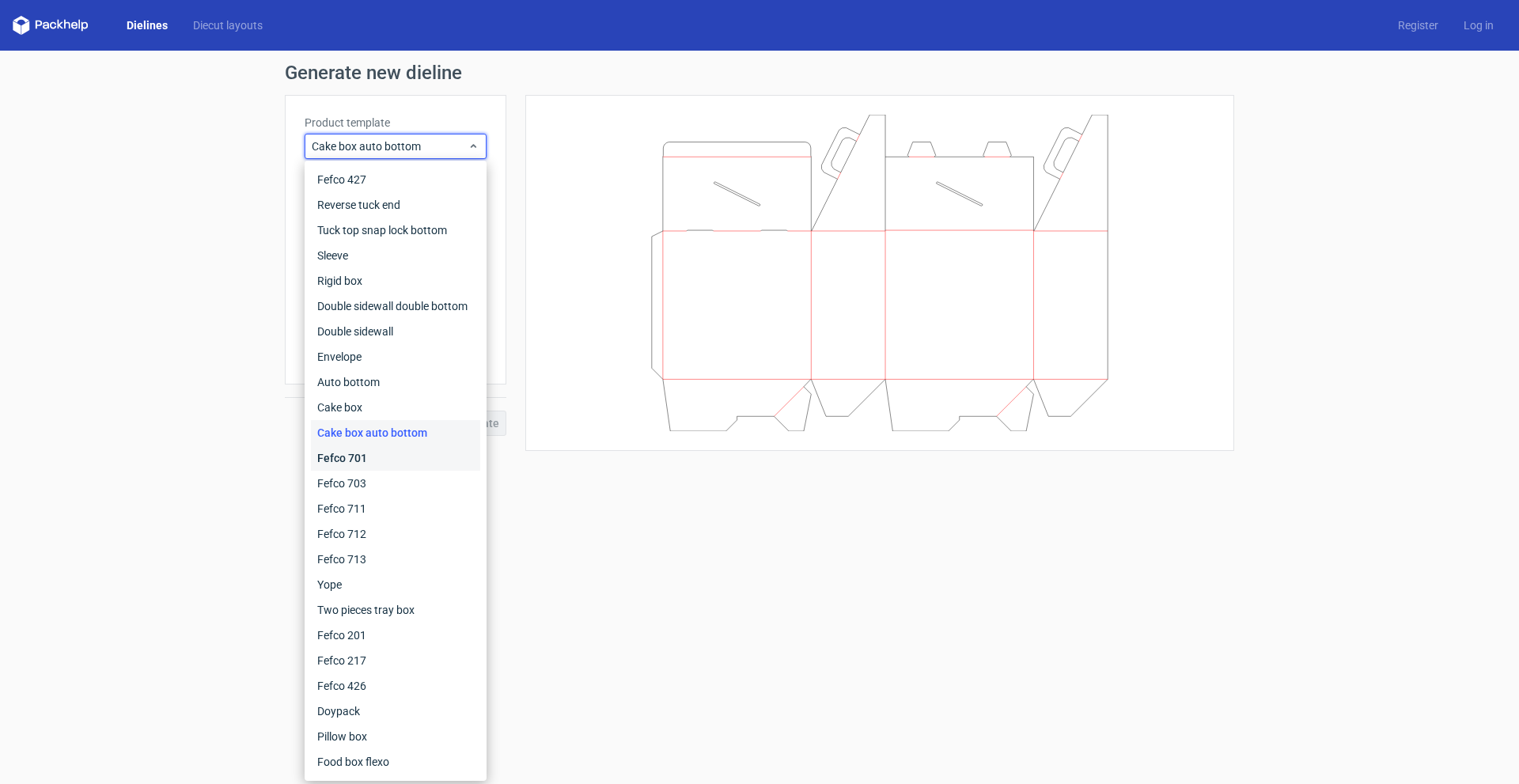
click at [386, 460] on div "Fefco 701" at bounding box center [396, 457] width 169 height 25
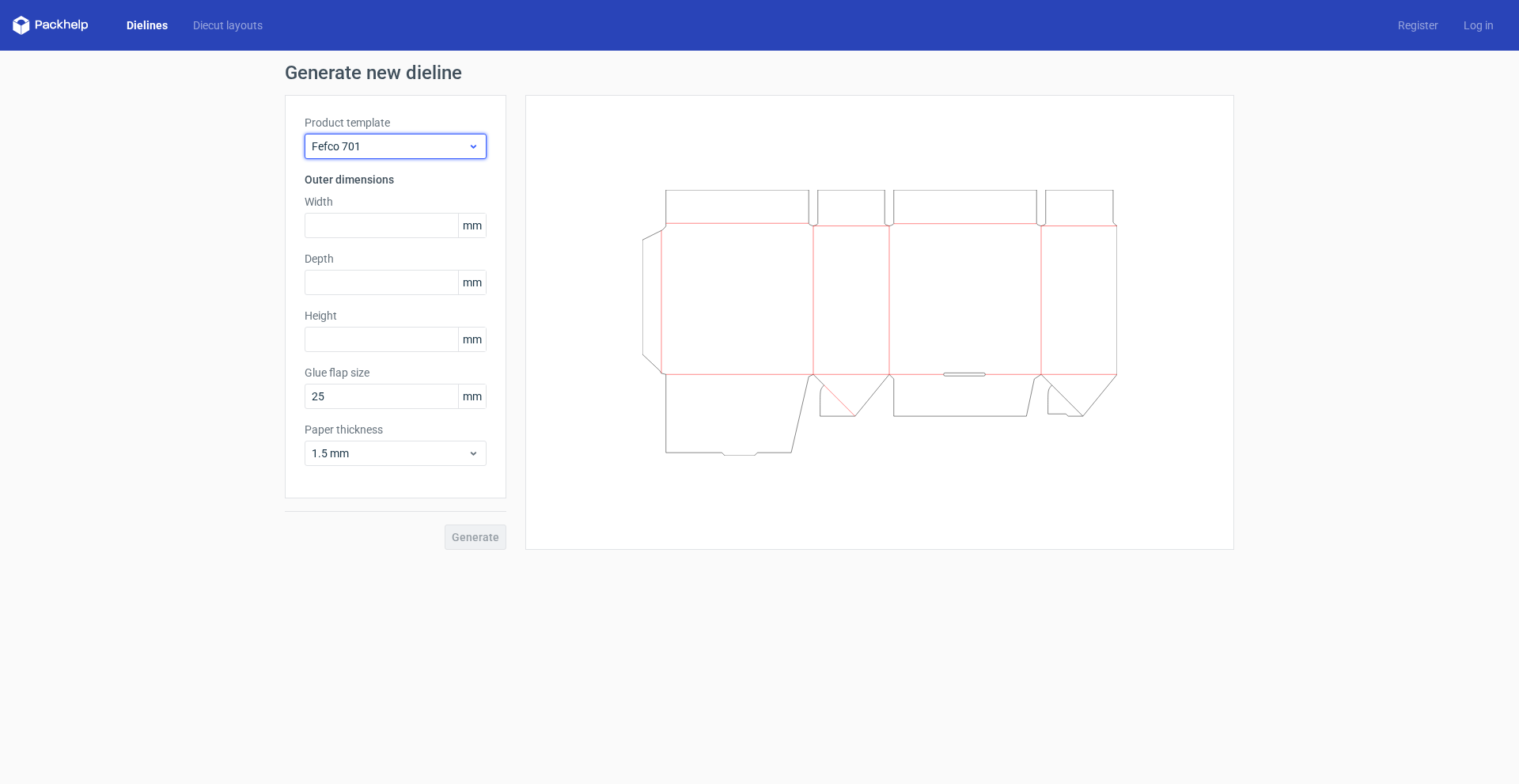
click at [386, 150] on span "Fefco 701" at bounding box center [389, 145] width 156 height 16
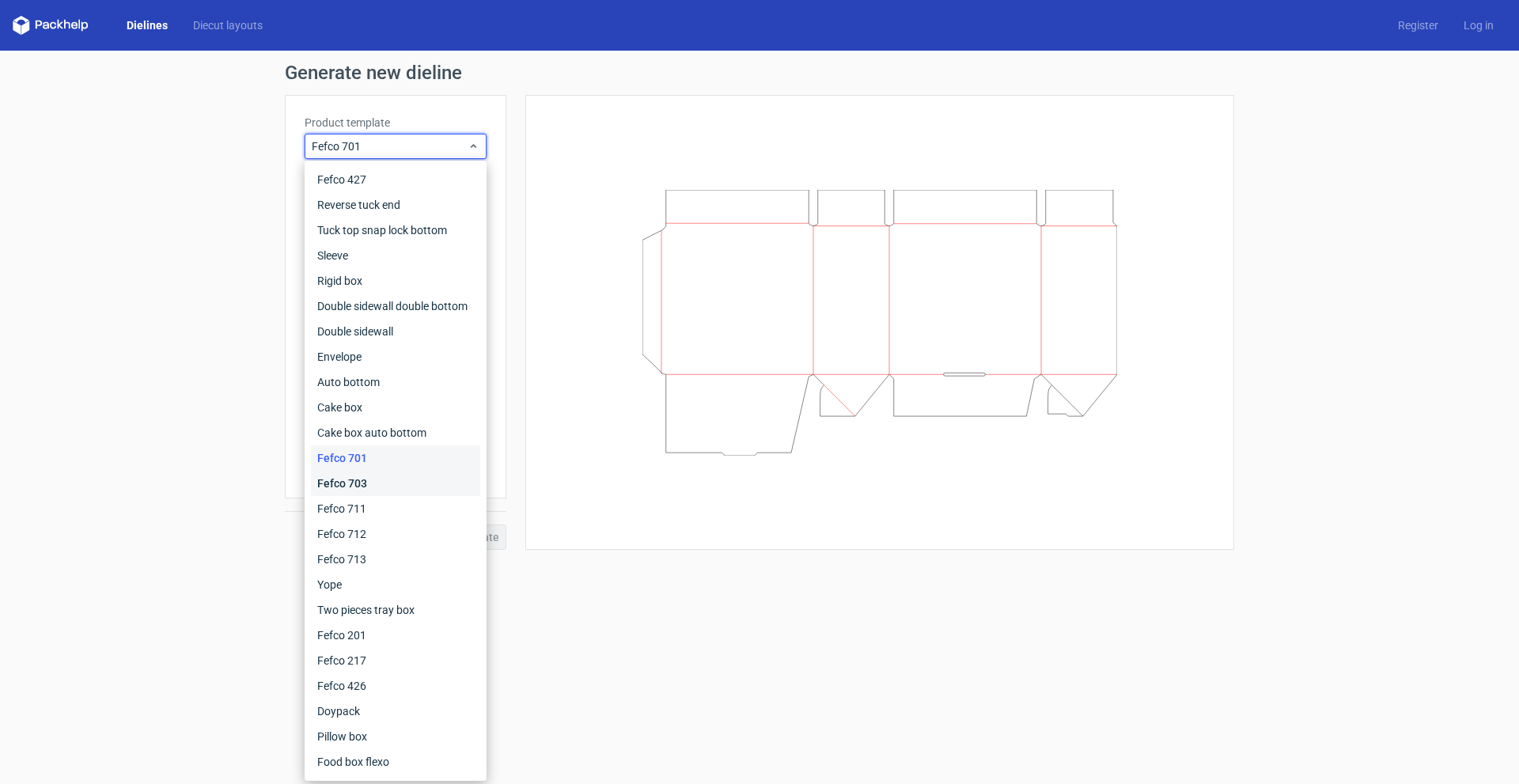
click at [378, 483] on div "Fefco 703" at bounding box center [396, 482] width 169 height 25
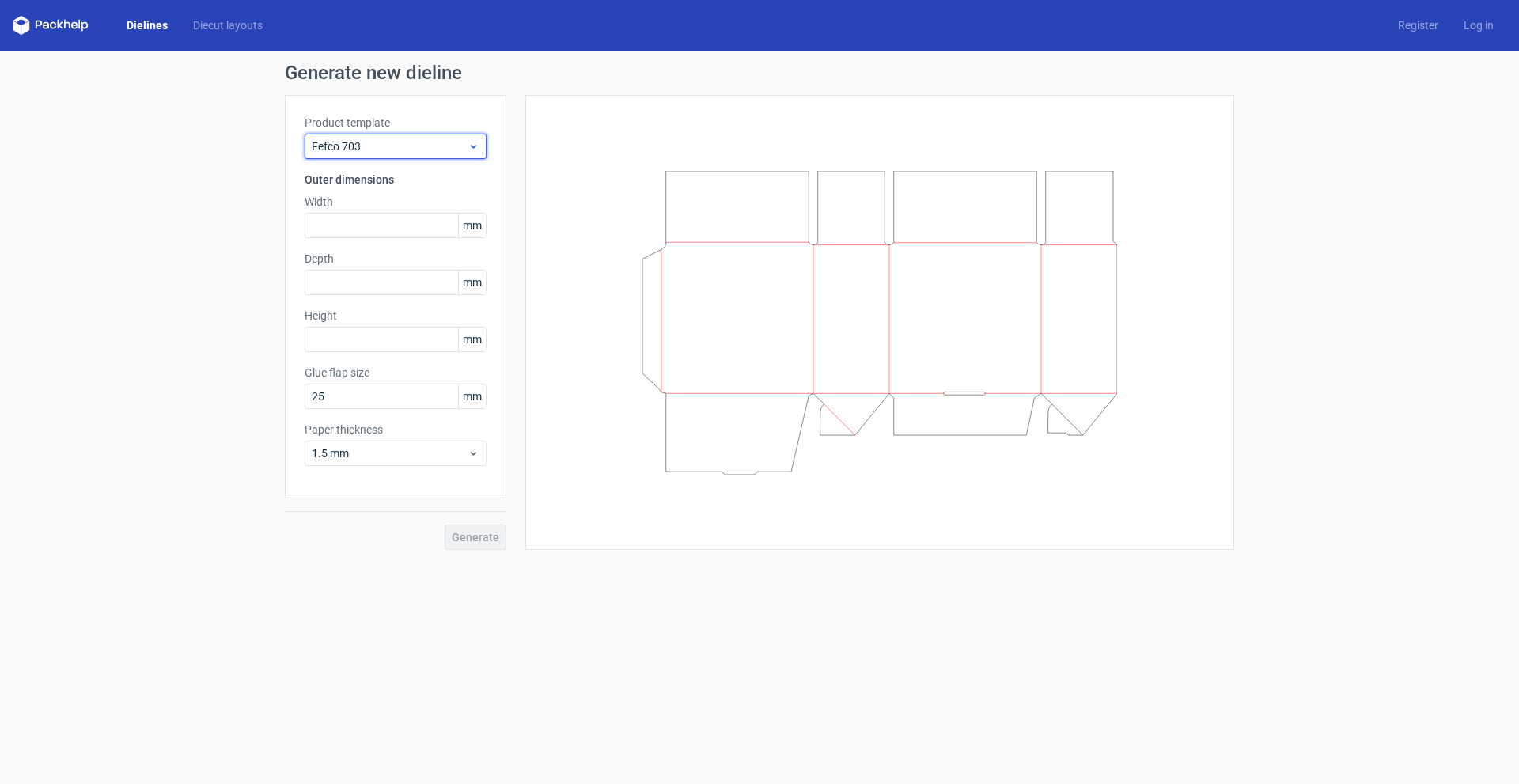
click at [390, 144] on span "Fefco 703" at bounding box center [389, 145] width 156 height 16
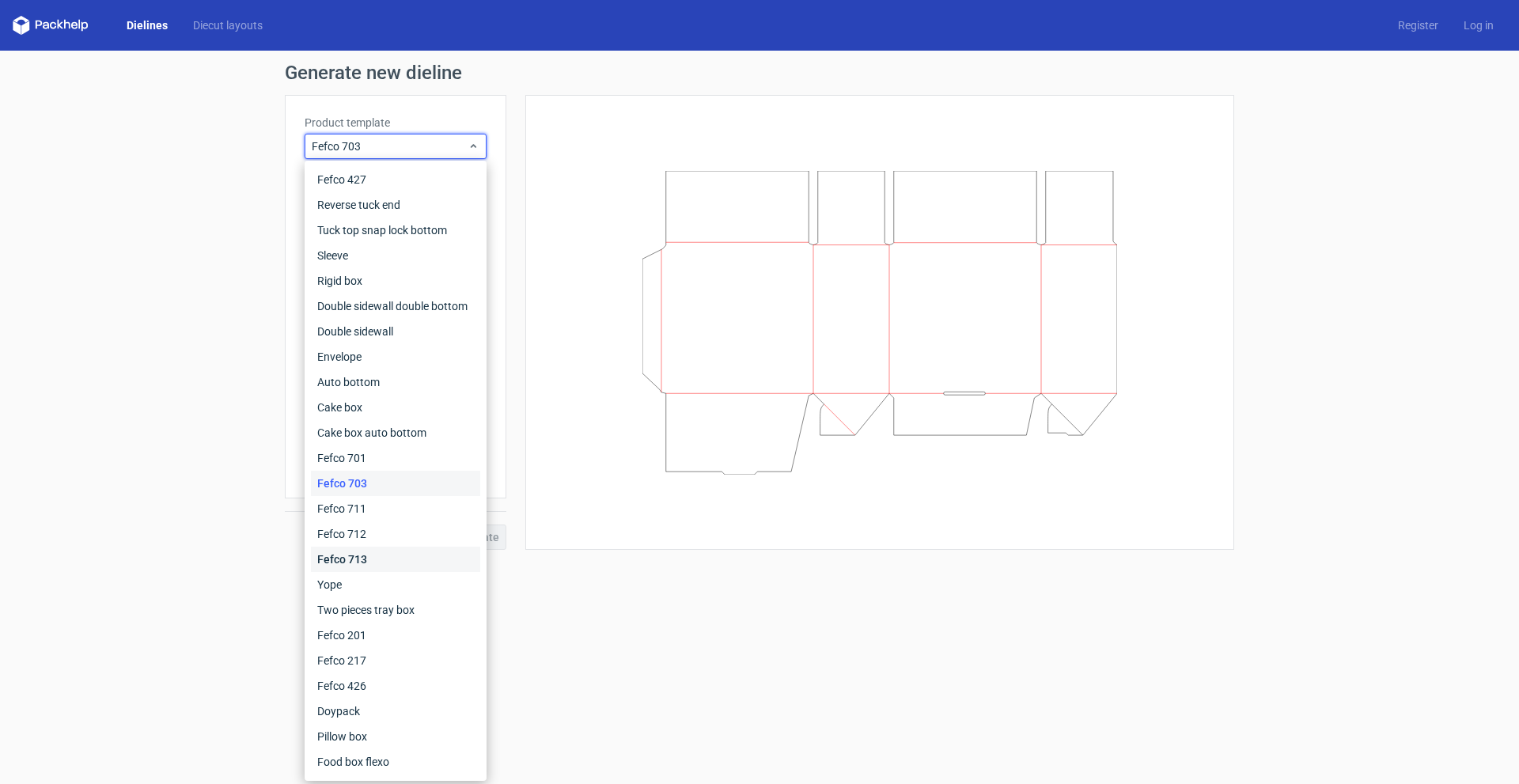
click at [370, 553] on div "Fefco 713" at bounding box center [396, 559] width 169 height 25
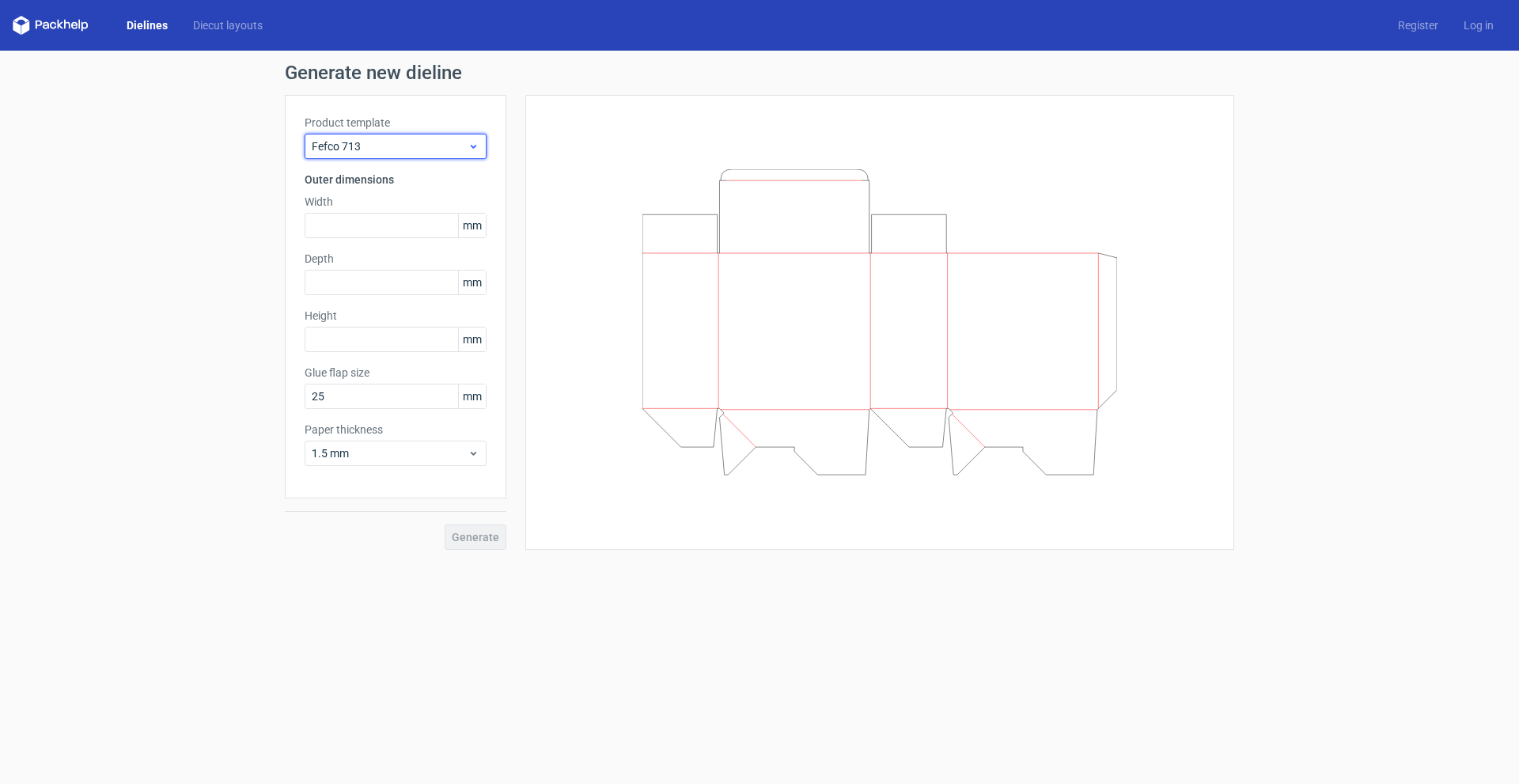
click at [402, 150] on span "Fefco 713" at bounding box center [389, 145] width 156 height 16
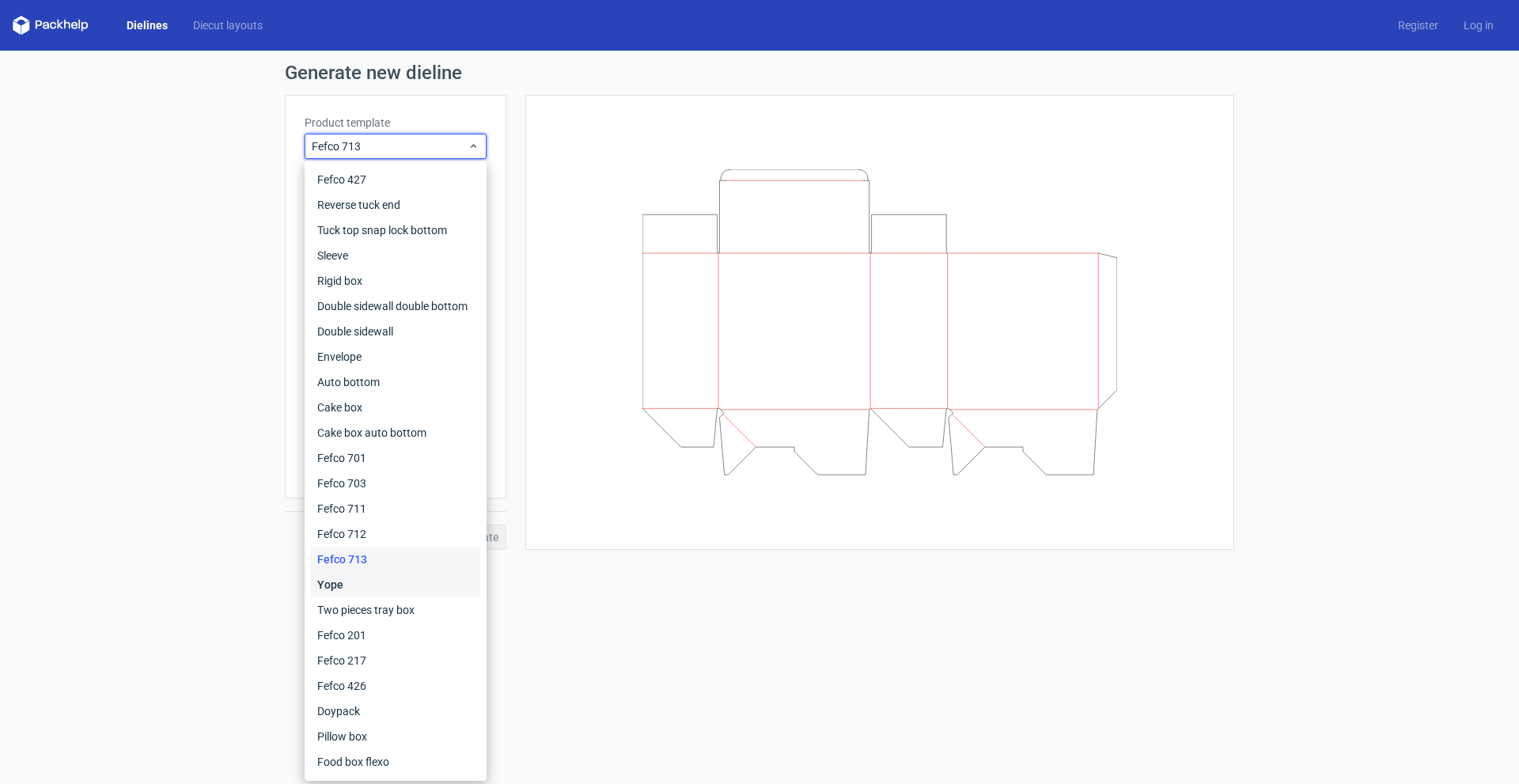
click at [376, 588] on div "Yope" at bounding box center [396, 583] width 169 height 25
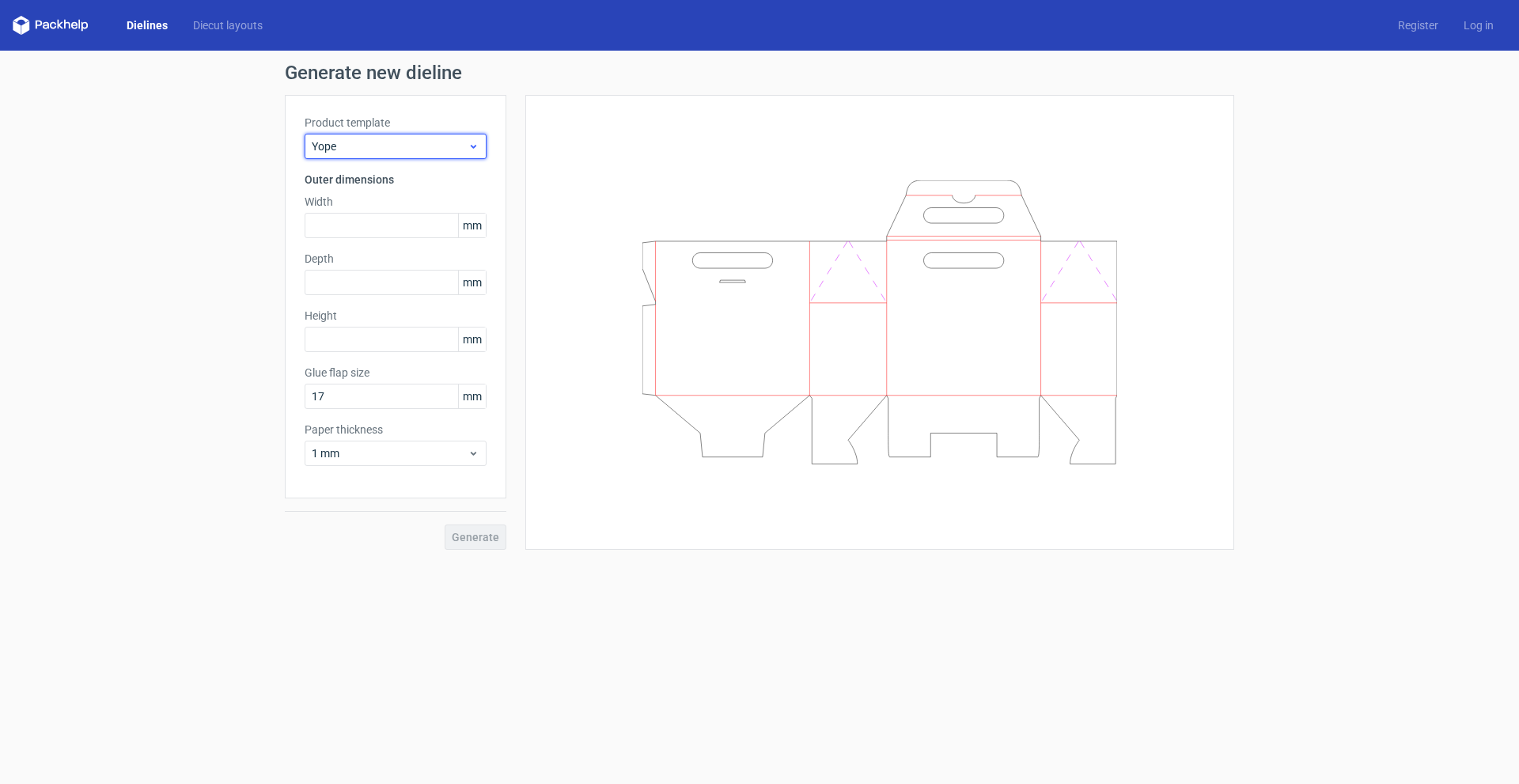
click at [403, 147] on span "Yope" at bounding box center [389, 145] width 156 height 16
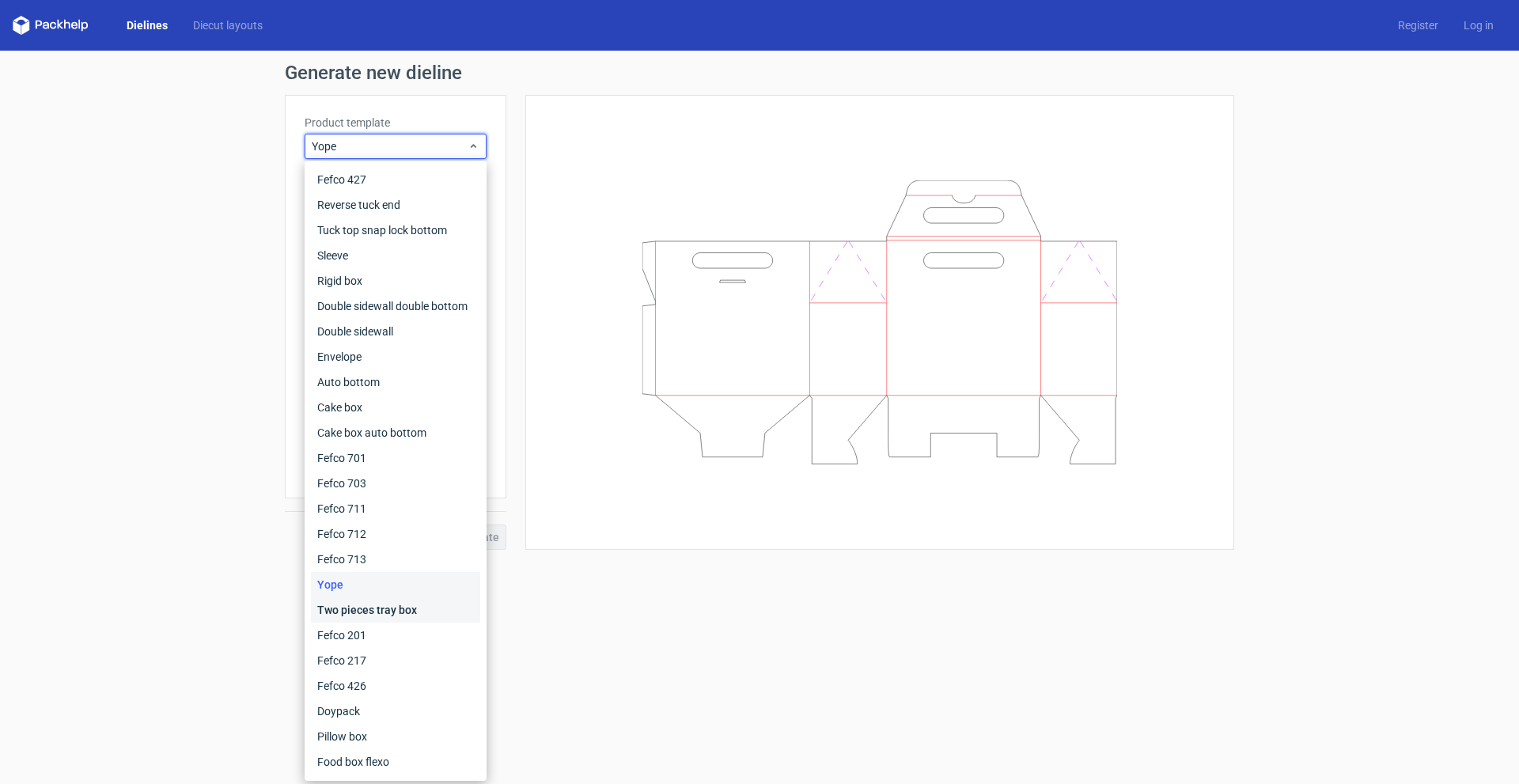
click at [357, 612] on div "Two pieces tray box" at bounding box center [396, 609] width 169 height 25
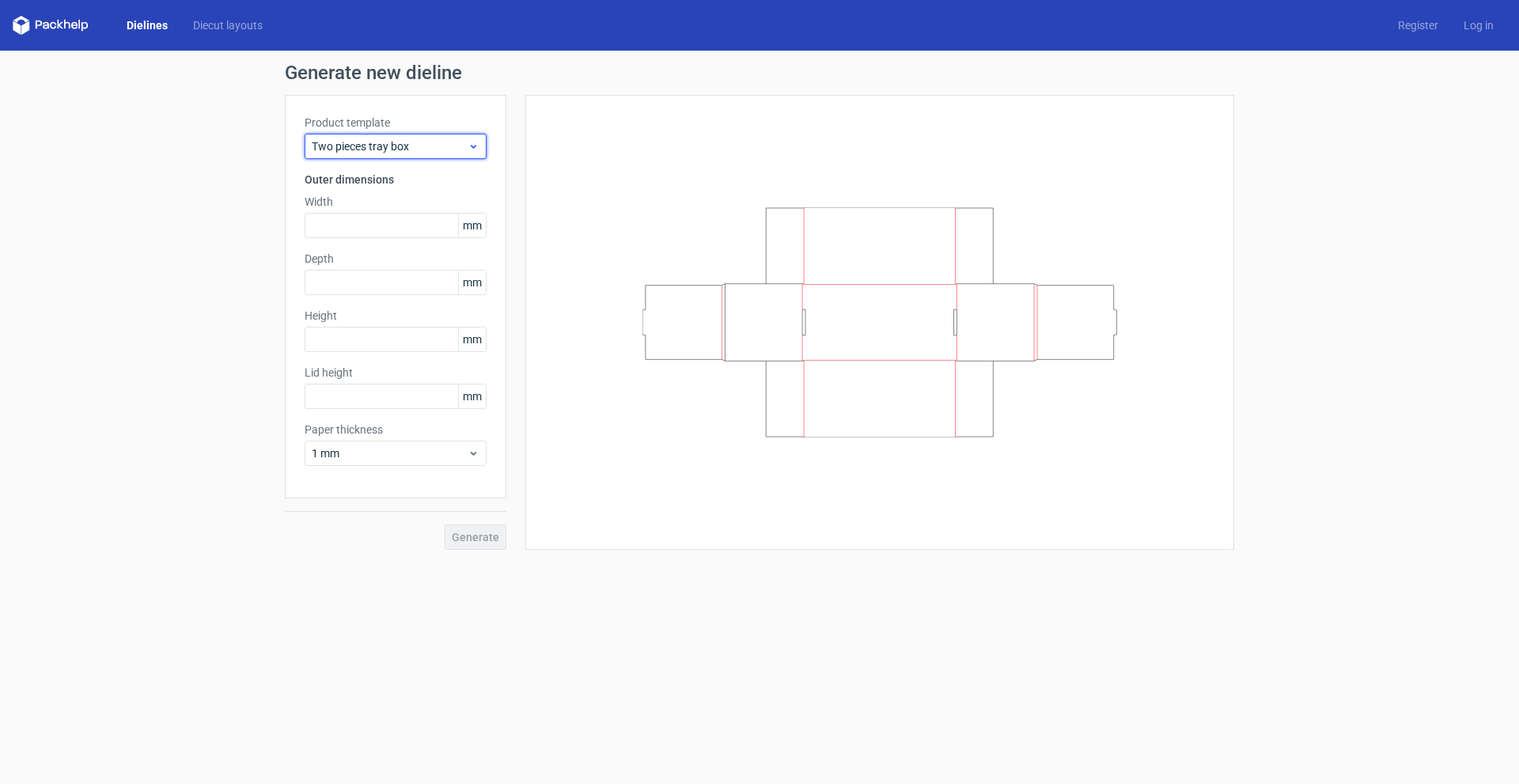
click at [420, 155] on div "Two pieces tray box" at bounding box center [396, 145] width 182 height 25
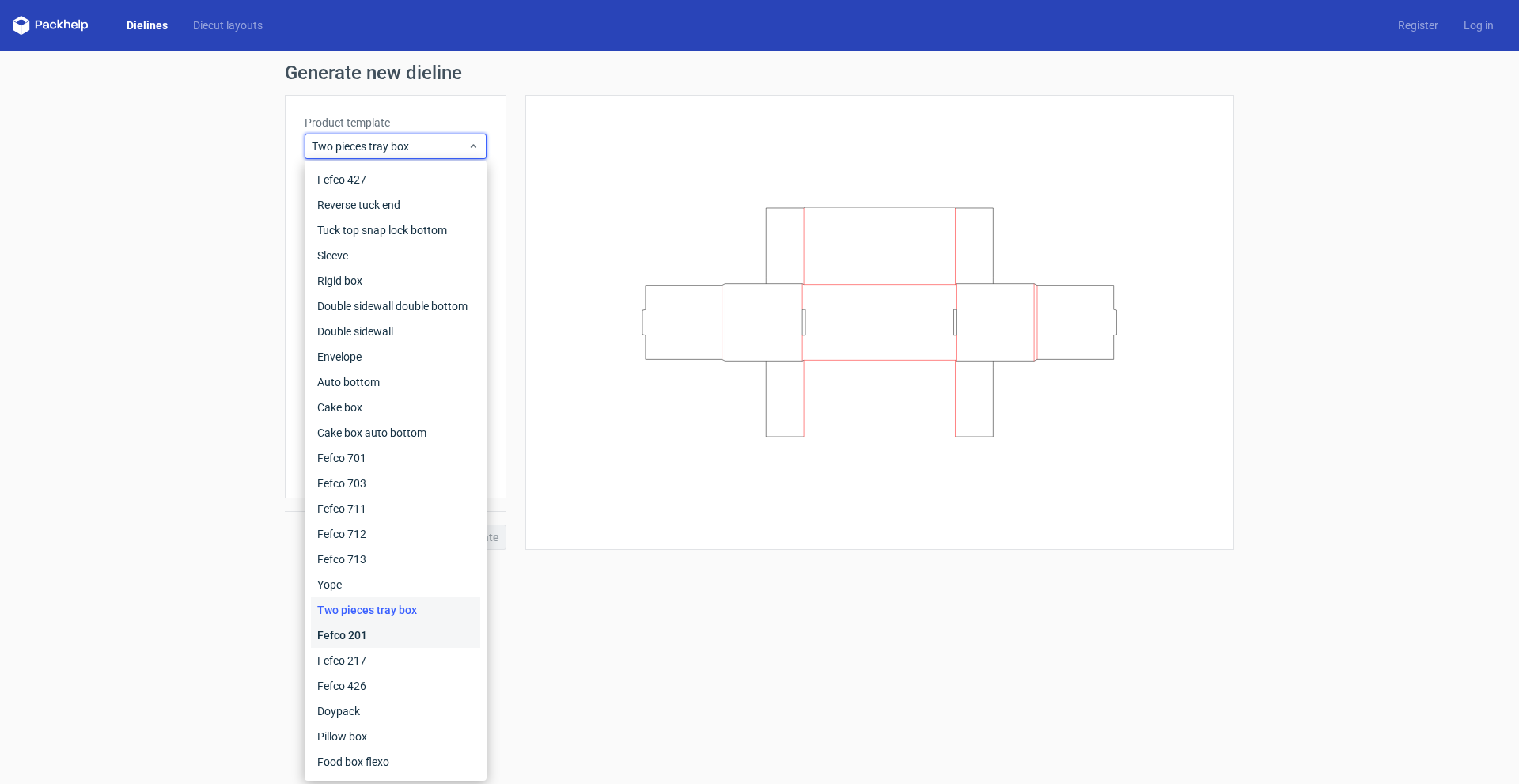
click at [376, 643] on div "Fefco 201" at bounding box center [396, 634] width 169 height 25
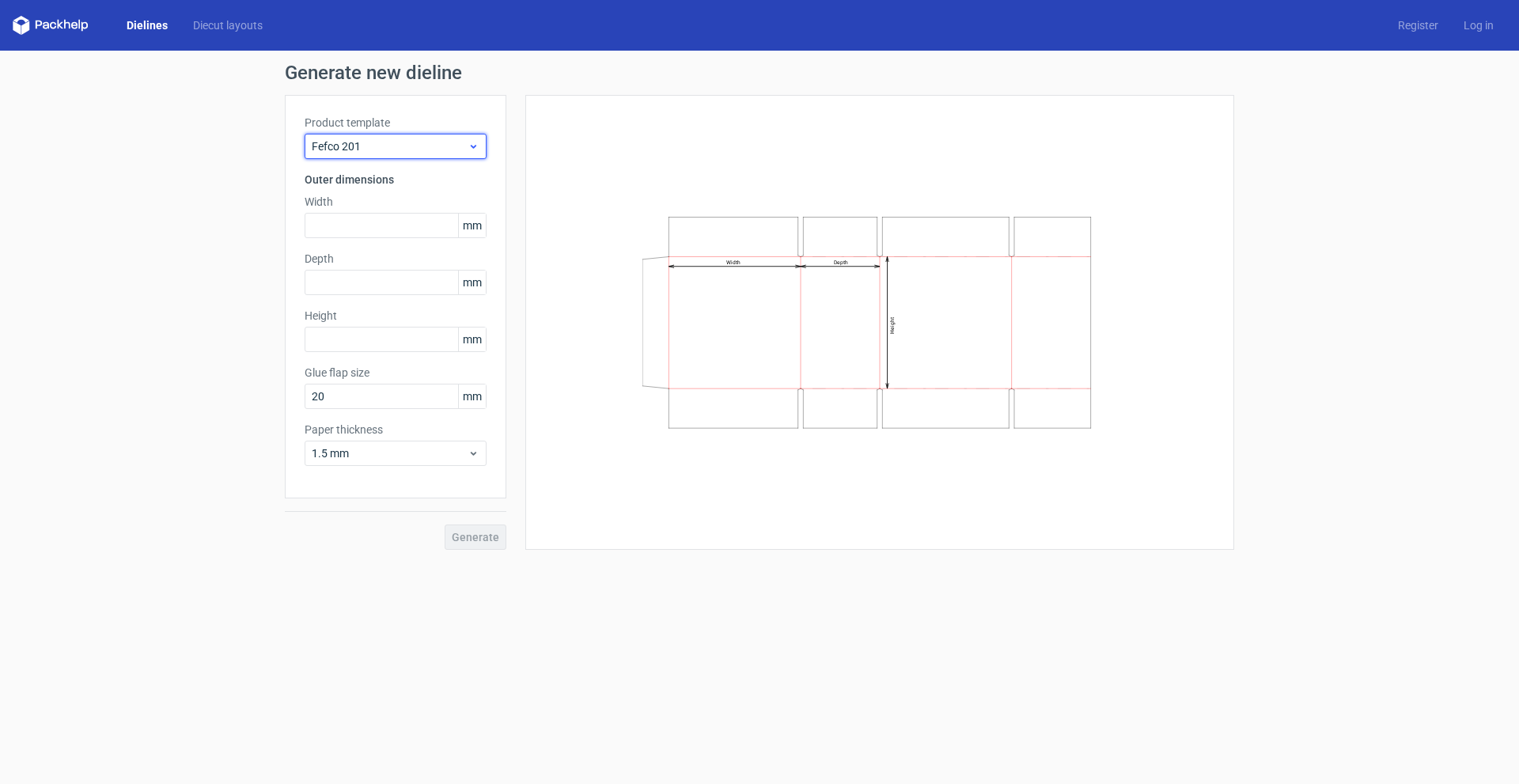
click at [413, 144] on span "Fefco 201" at bounding box center [389, 145] width 156 height 16
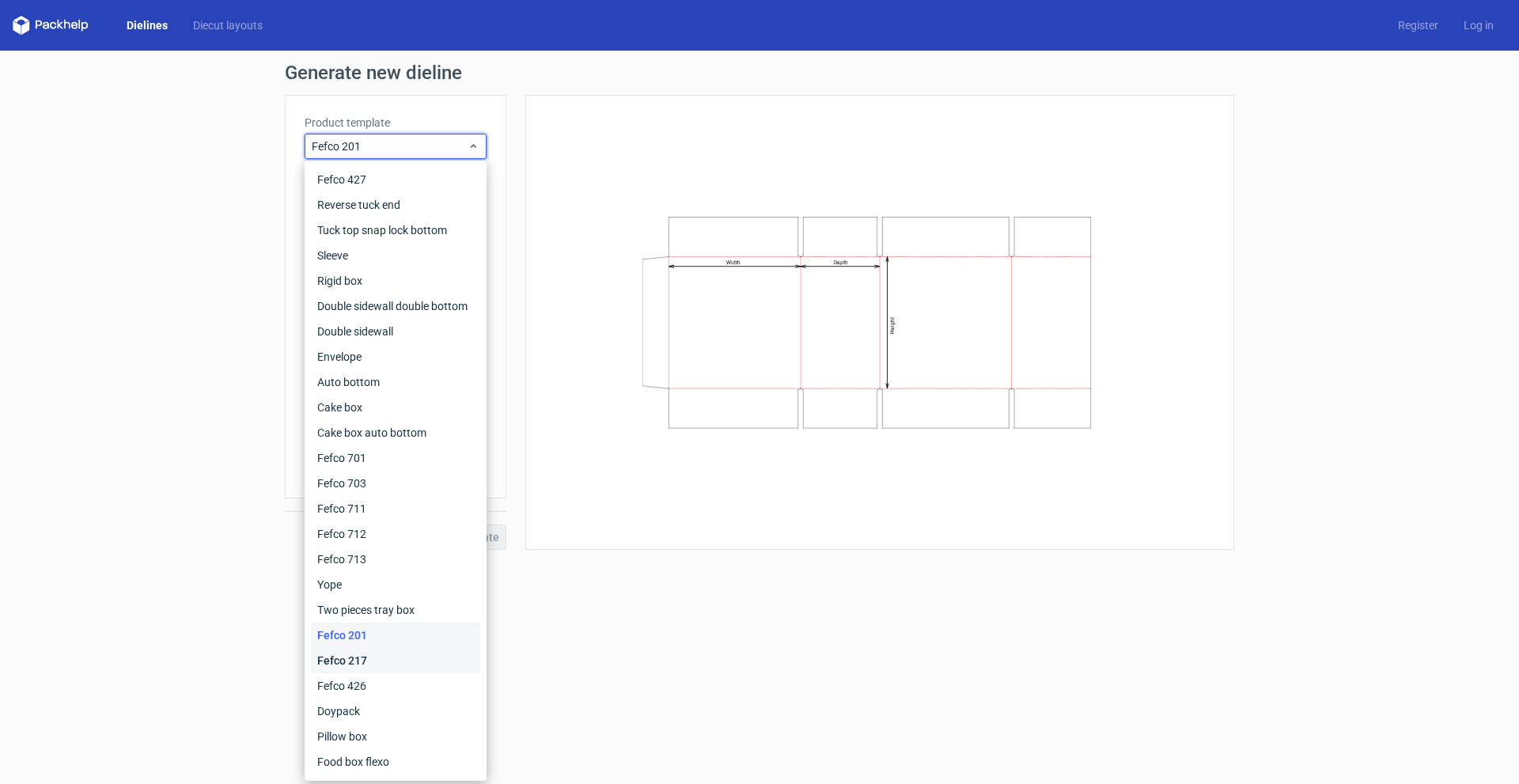
click at [357, 664] on div "Fefco 217" at bounding box center [396, 660] width 169 height 25
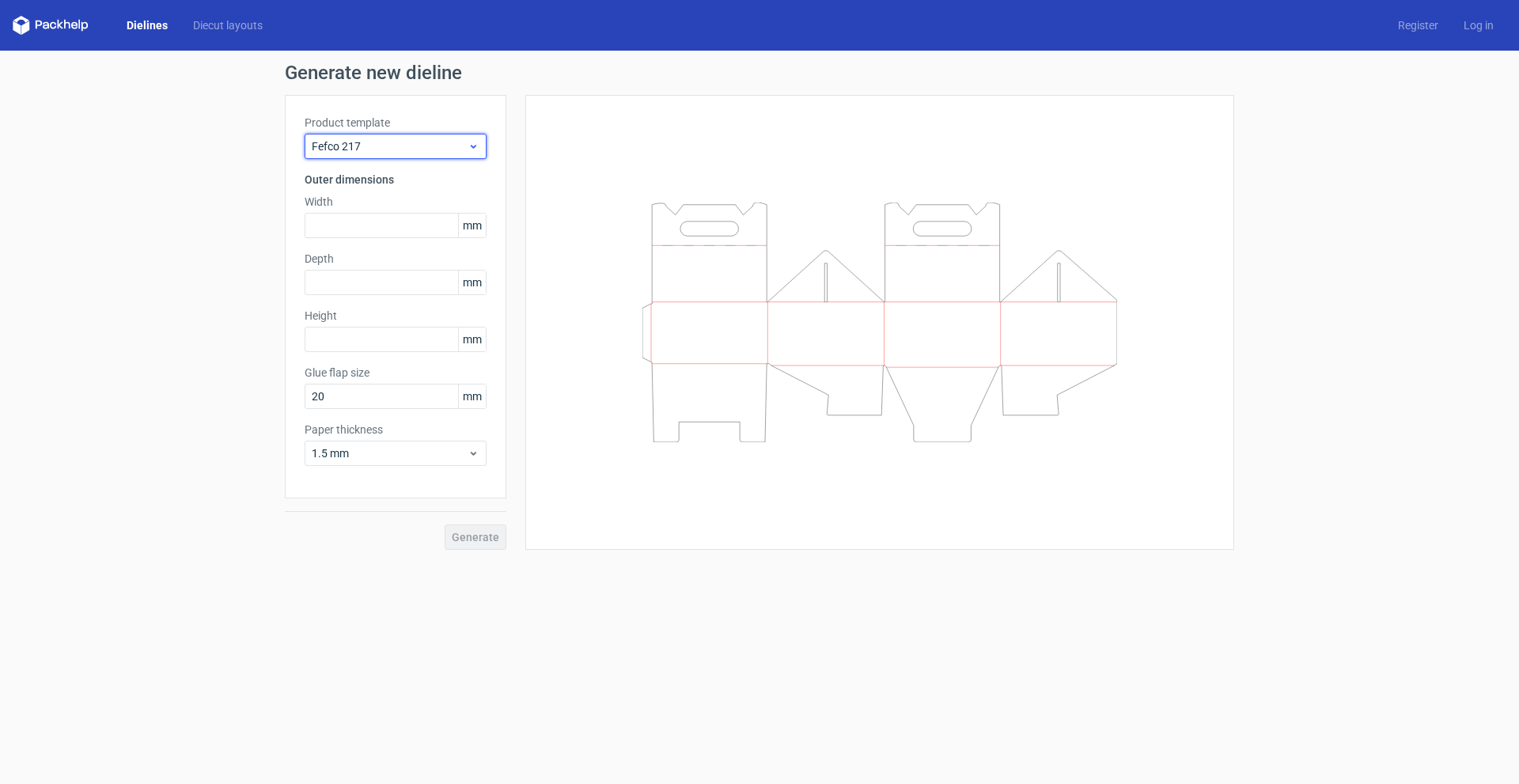
click at [435, 144] on span "Fefco 217" at bounding box center [389, 145] width 156 height 16
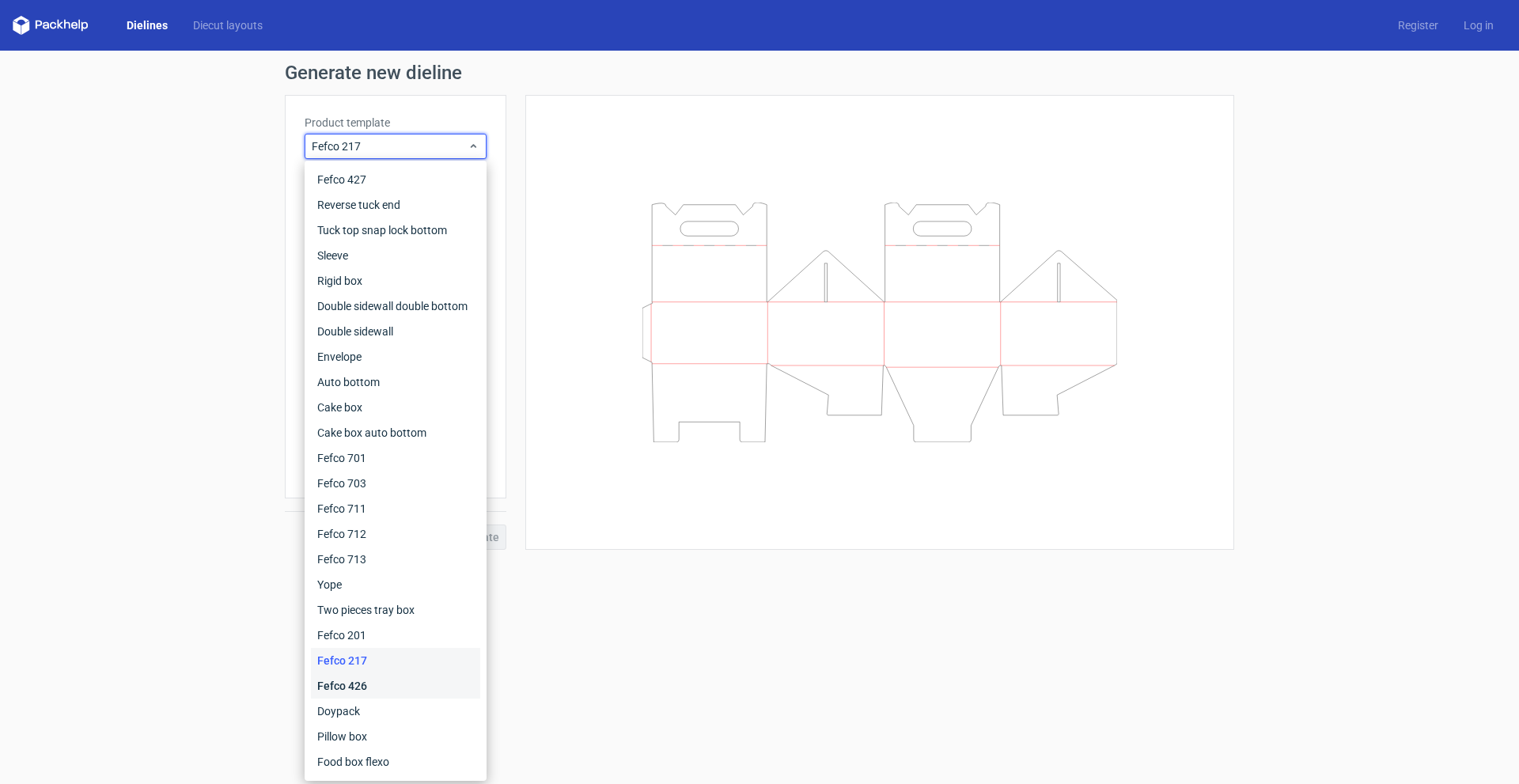
click at [392, 690] on div "Fefco 426" at bounding box center [396, 685] width 169 height 25
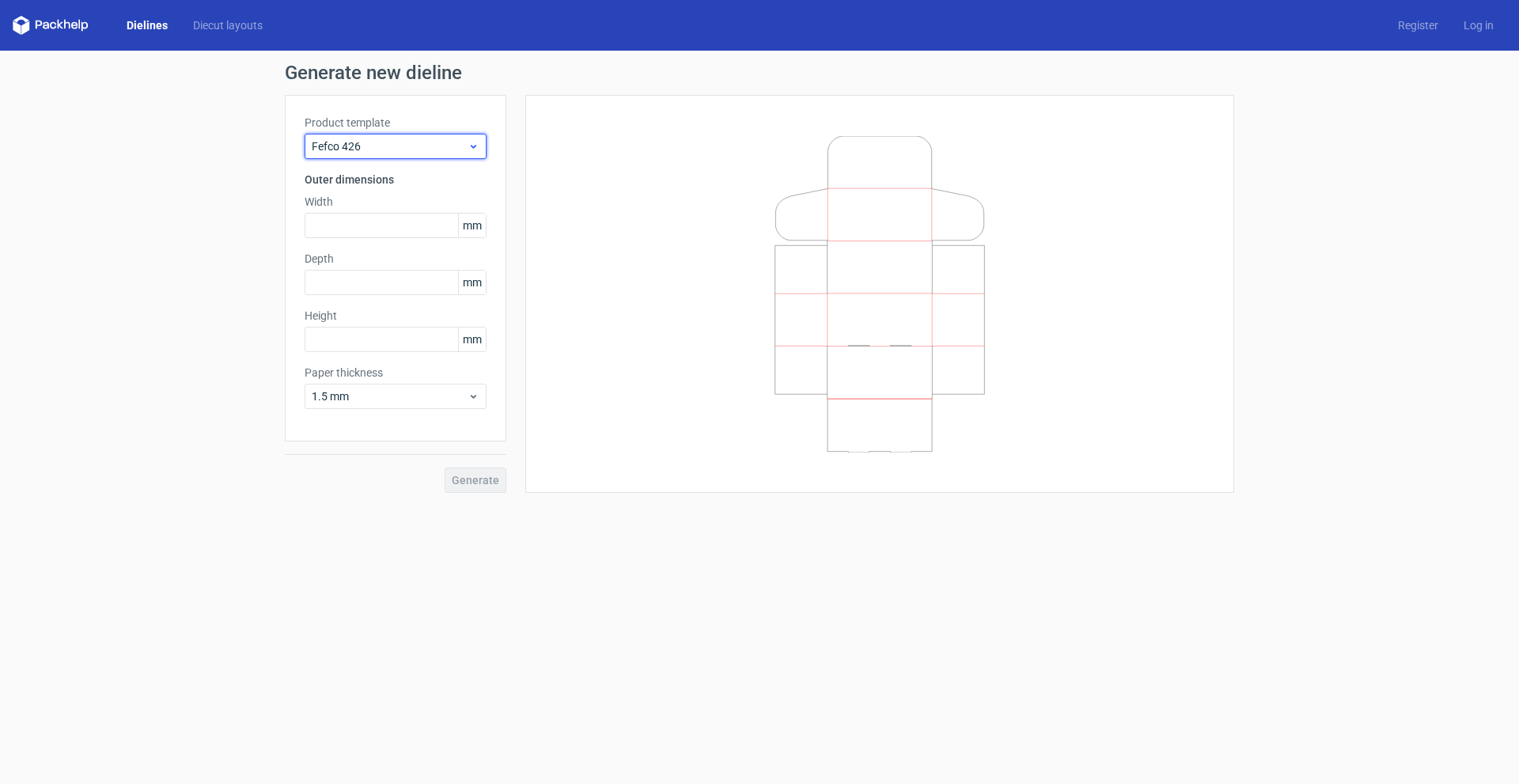
click at [437, 147] on span "Fefco 426" at bounding box center [389, 145] width 156 height 16
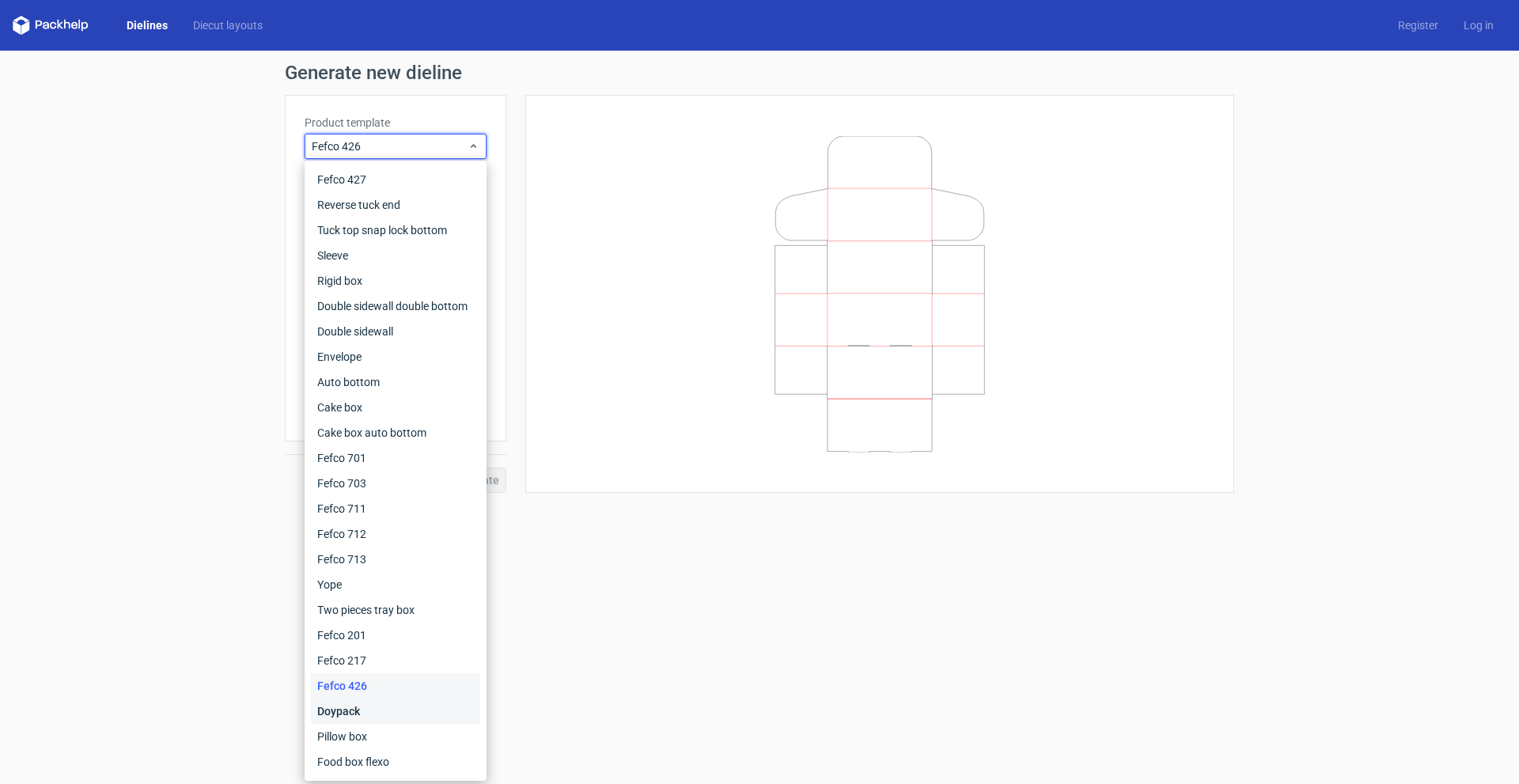
click at [400, 714] on div "Doypack" at bounding box center [396, 710] width 169 height 25
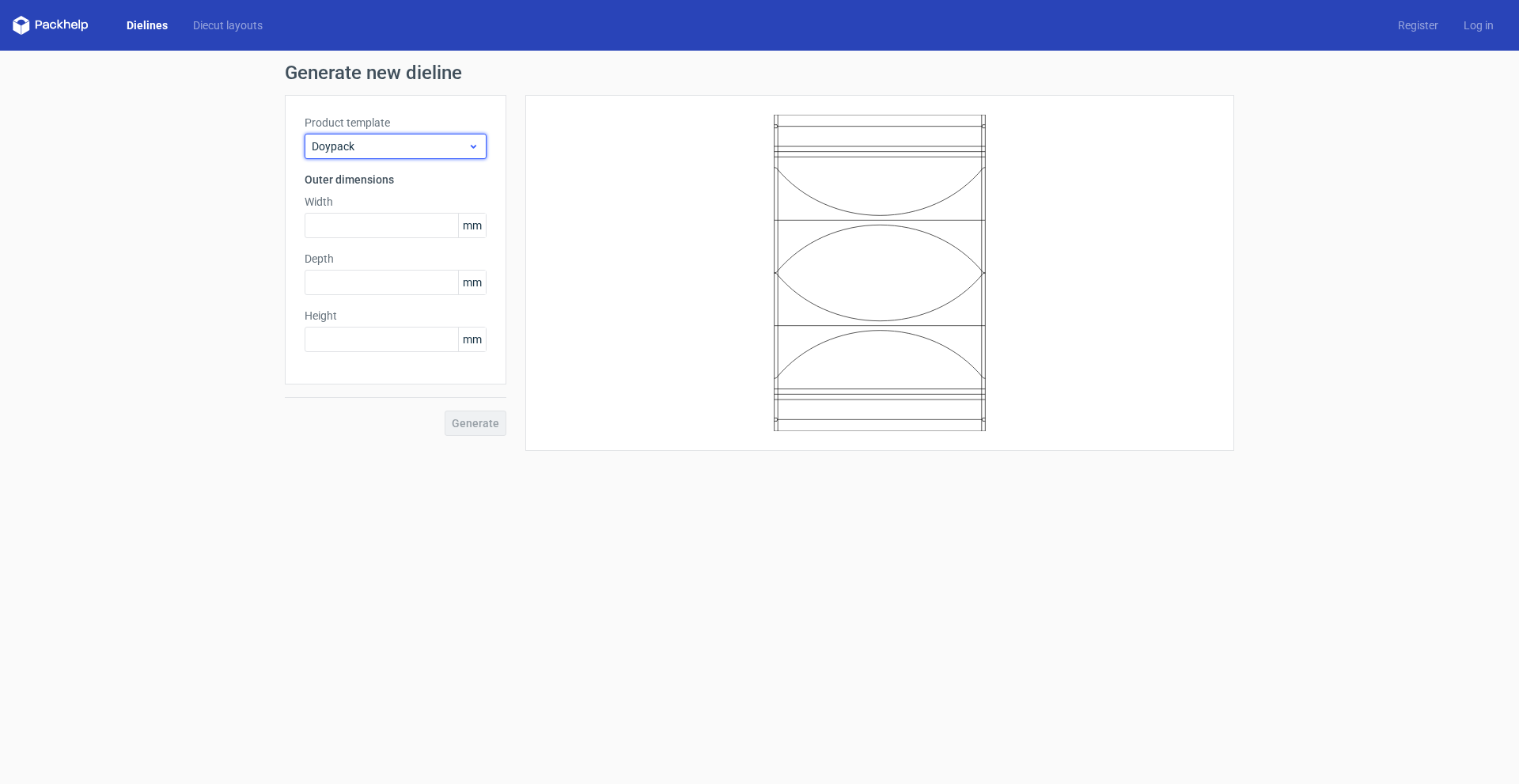
click at [391, 149] on span "Doypack" at bounding box center [389, 145] width 156 height 16
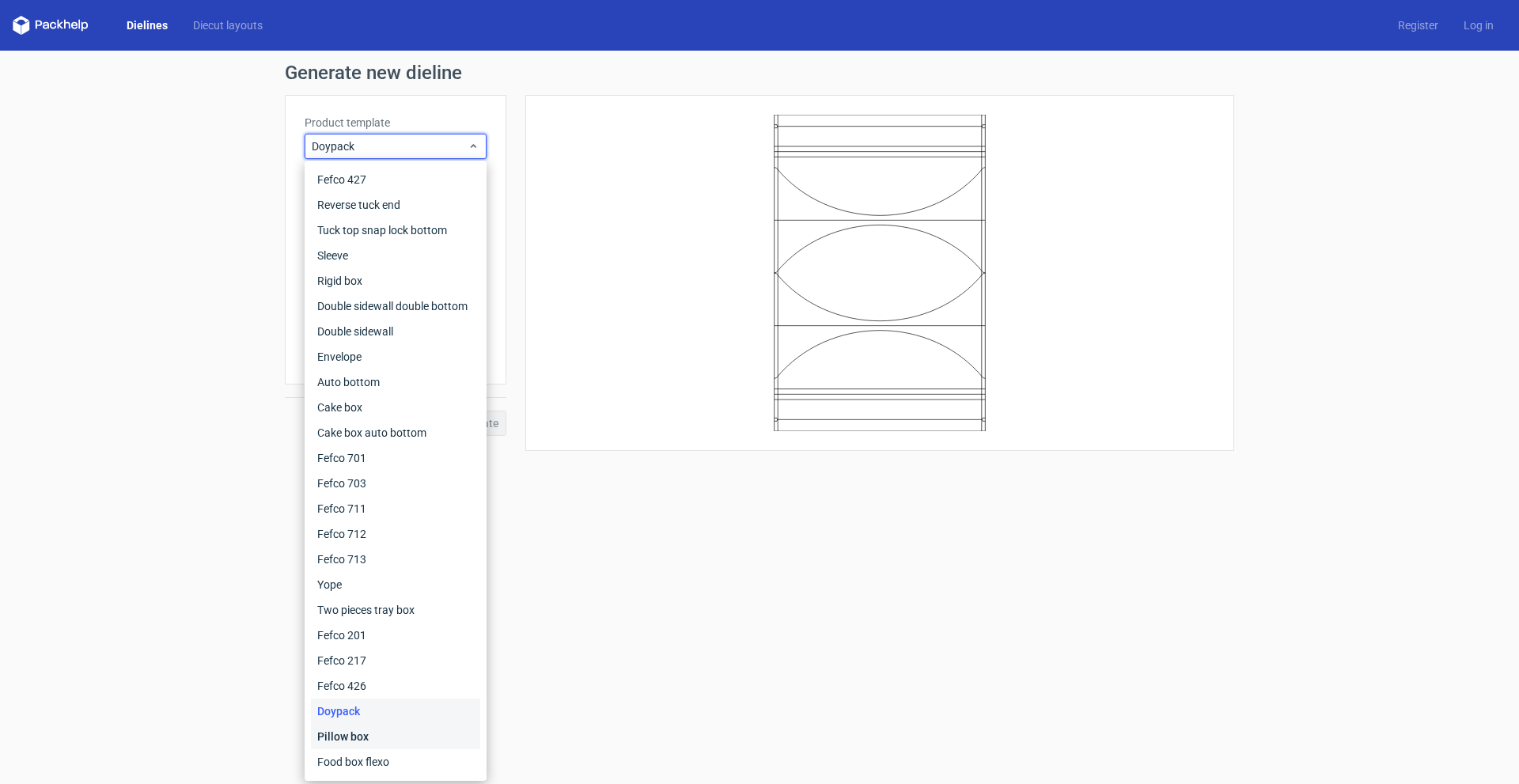
click at [352, 729] on div "Pillow box" at bounding box center [396, 735] width 169 height 25
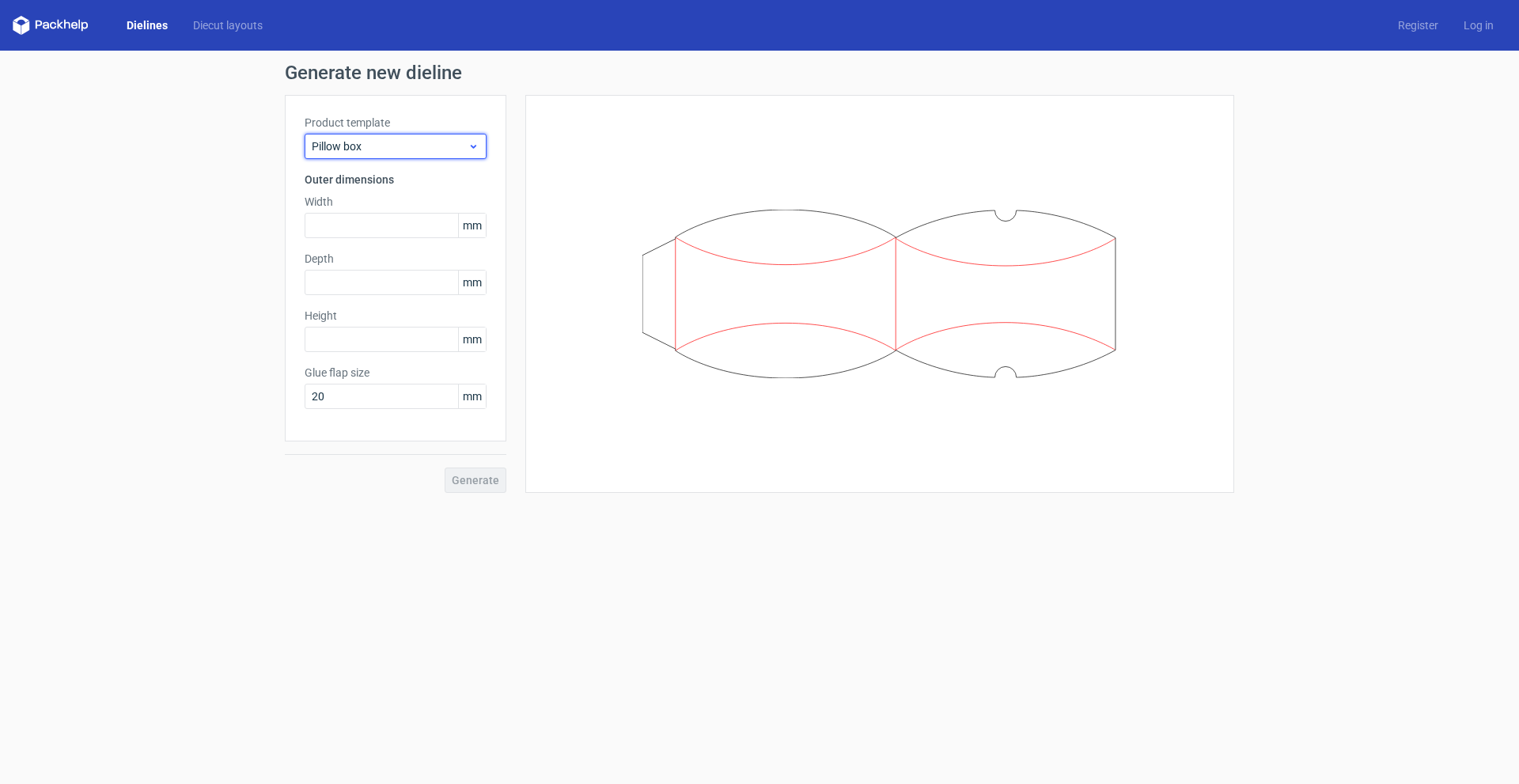
click at [430, 151] on span "Pillow box" at bounding box center [389, 145] width 156 height 16
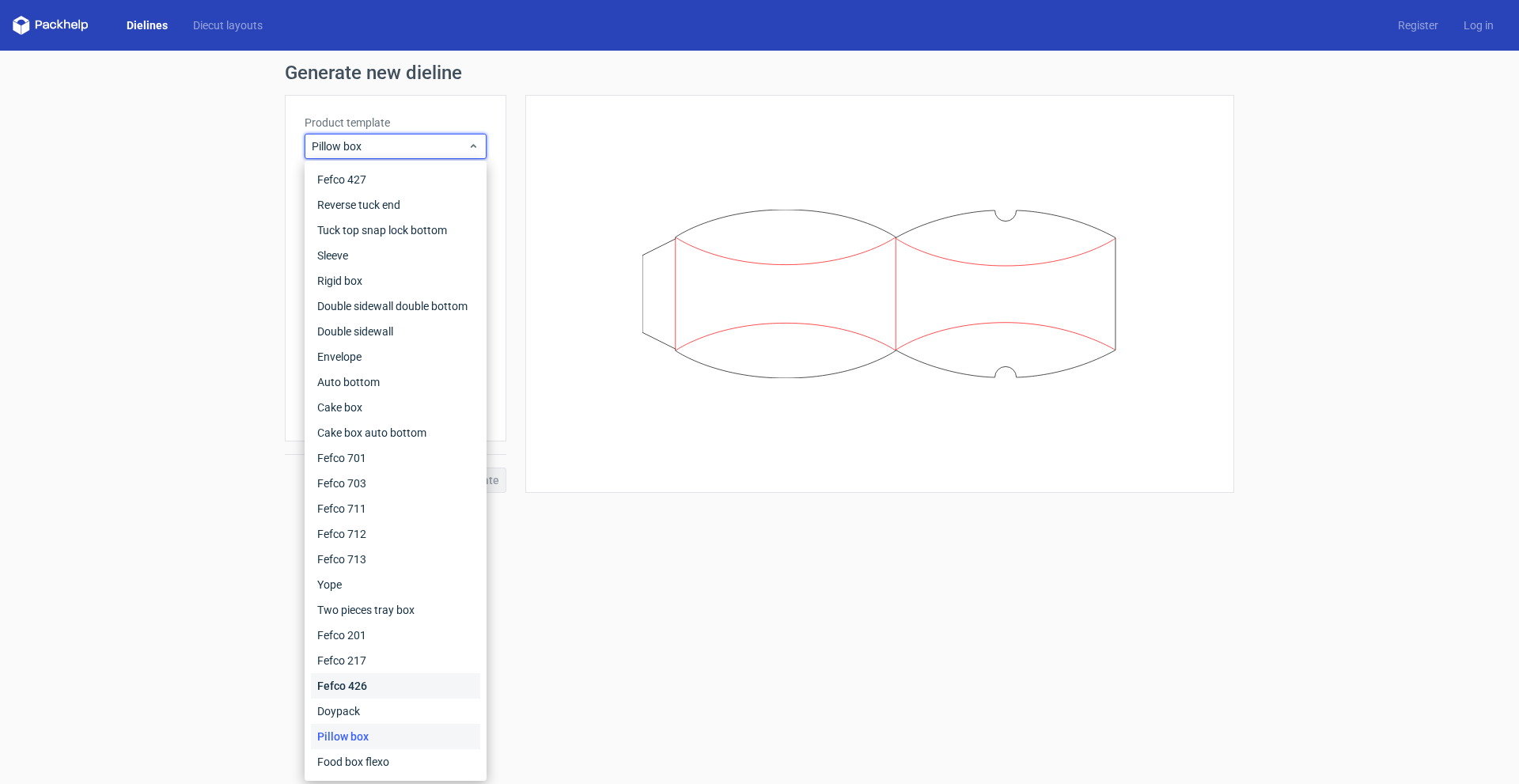
click at [356, 683] on div "Fefco 426" at bounding box center [396, 685] width 169 height 25
